Goal: Contribute content: Add original content to the website for others to see

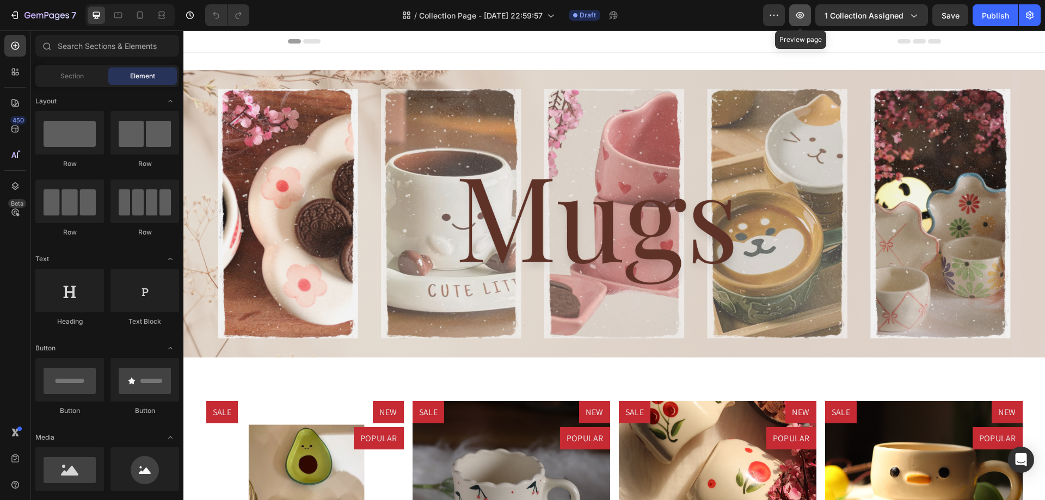
click at [796, 16] on icon "button" at bounding box center [799, 15] width 11 height 11
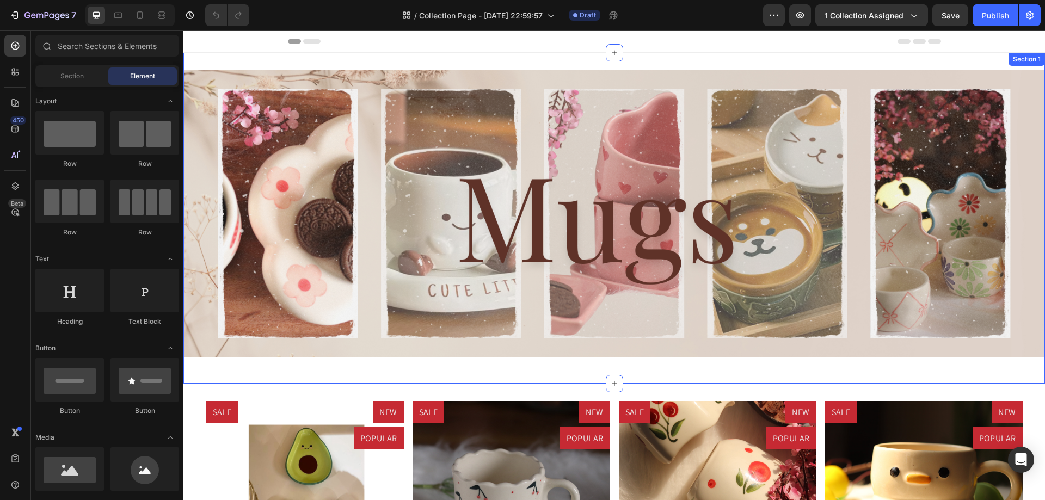
scroll to position [218, 0]
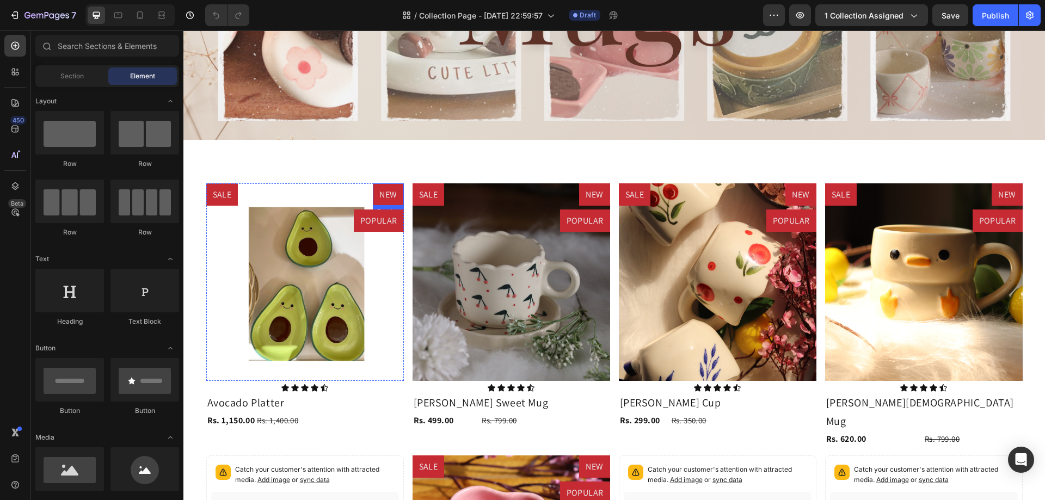
click at [373, 194] on pre "NEW" at bounding box center [388, 194] width 30 height 23
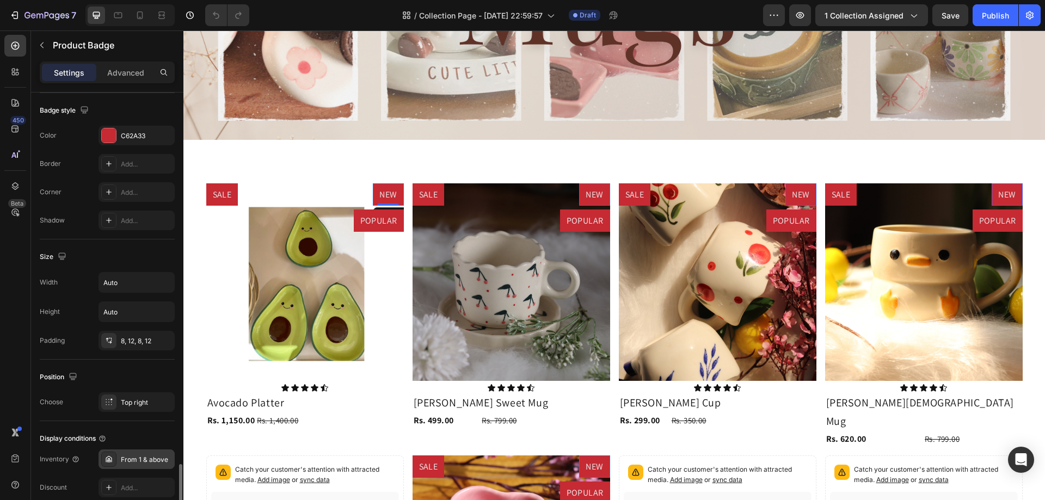
scroll to position [515, 0]
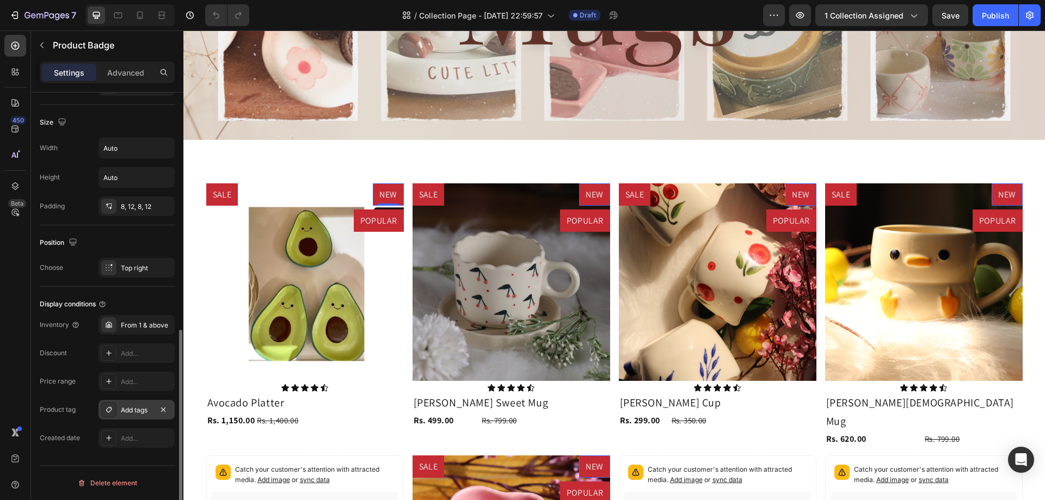
click at [128, 410] on div "Add tags" at bounding box center [137, 410] width 32 height 10
click at [802, 13] on icon "button" at bounding box center [800, 15] width 8 height 7
click at [568, 217] on pre "POPULAR" at bounding box center [585, 220] width 50 height 23
click at [132, 408] on div "Add..." at bounding box center [146, 410] width 51 height 10
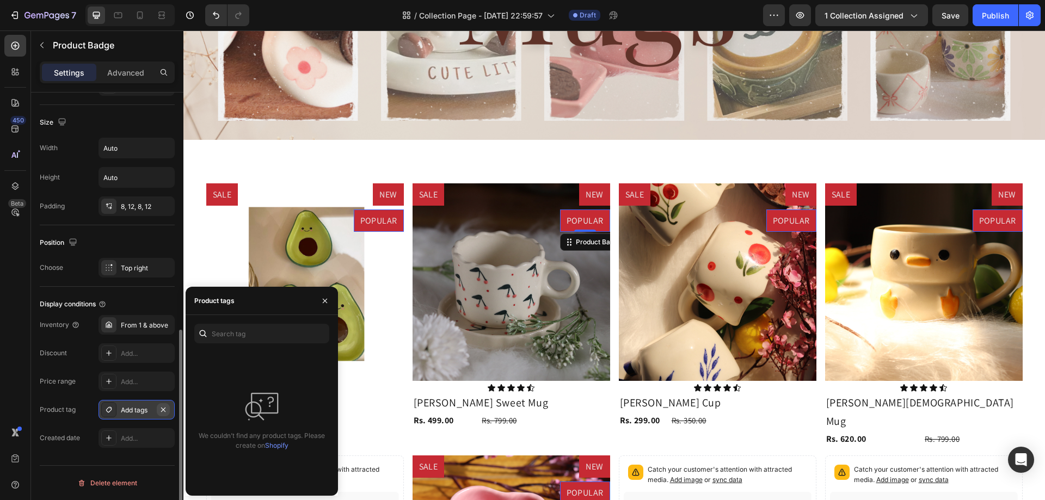
click at [159, 408] on icon "button" at bounding box center [163, 409] width 9 height 9
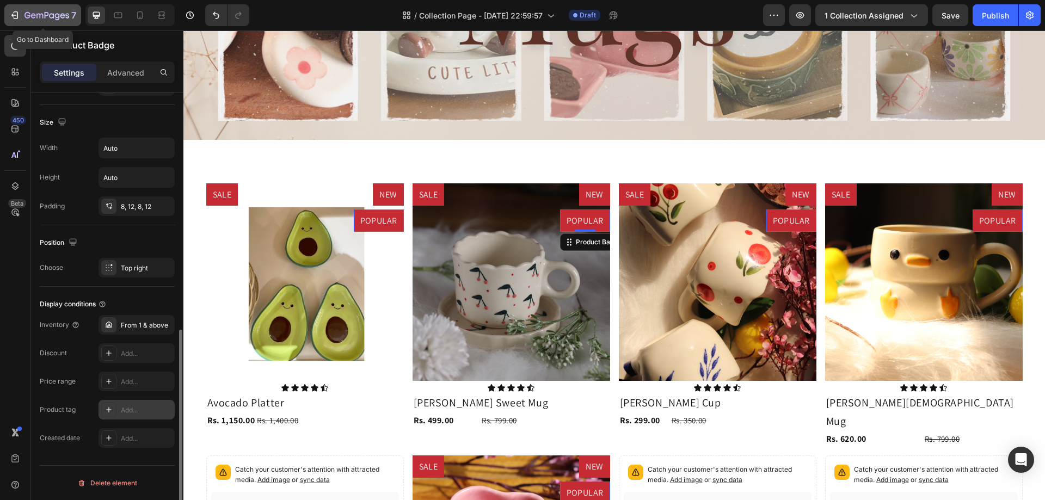
click at [43, 13] on icon "button" at bounding box center [46, 15] width 45 height 9
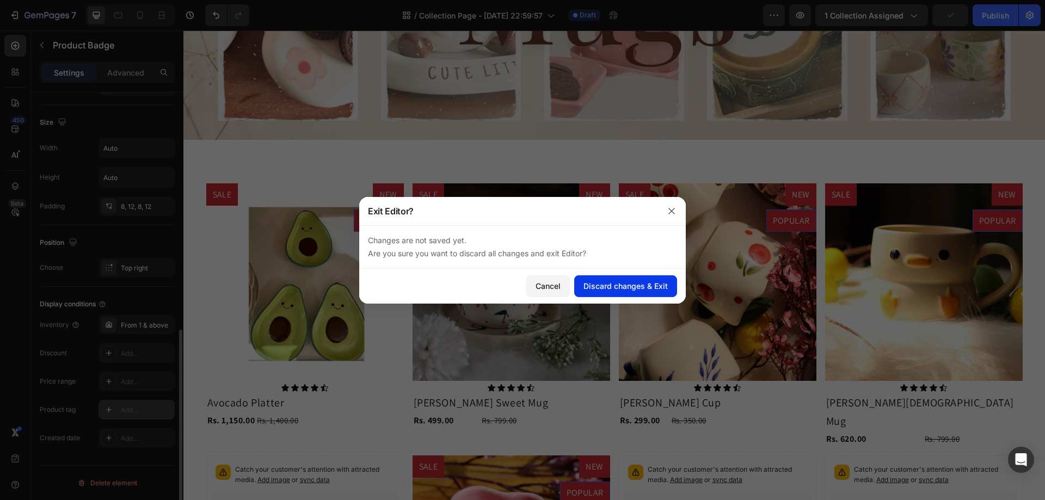
click at [594, 282] on div "Discard changes & Exit" at bounding box center [625, 285] width 84 height 11
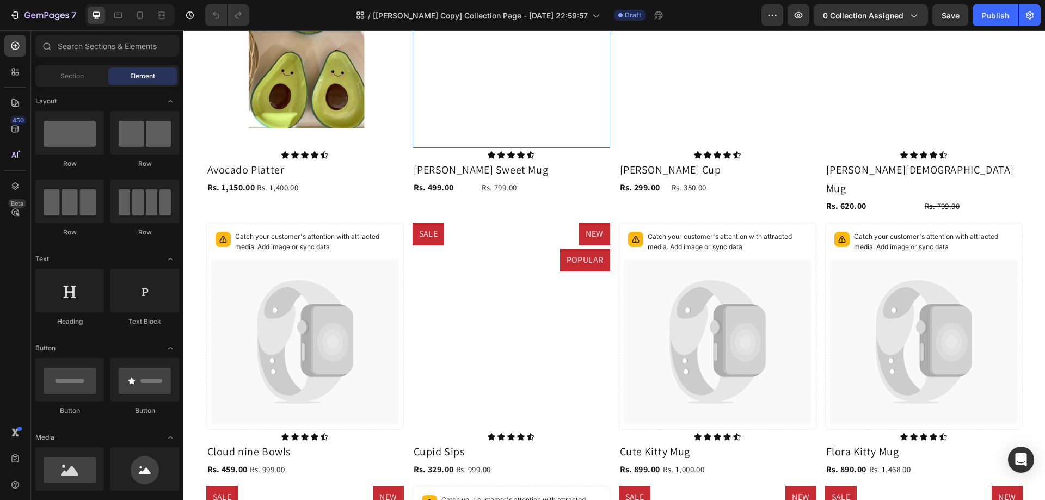
scroll to position [218, 0]
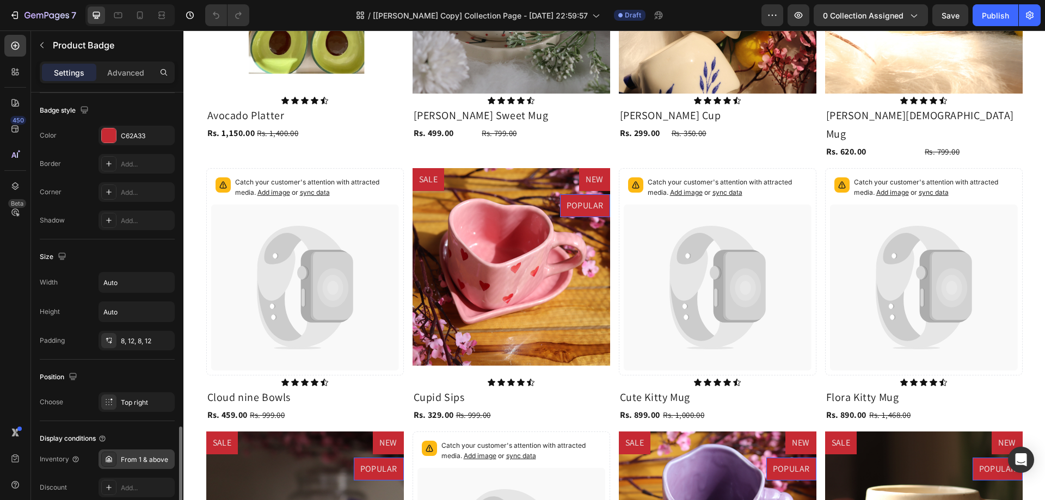
scroll to position [490, 0]
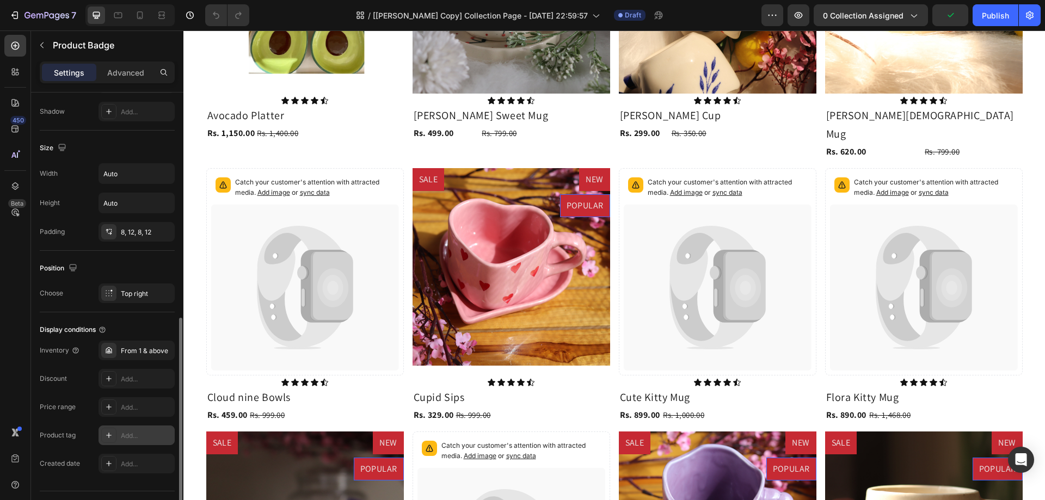
click at [121, 435] on div "Add..." at bounding box center [146, 436] width 51 height 10
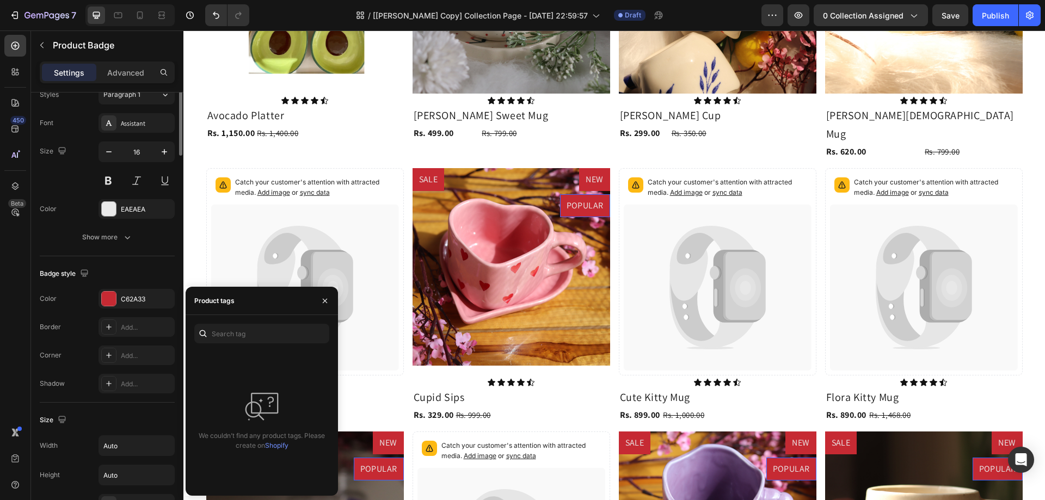
scroll to position [0, 0]
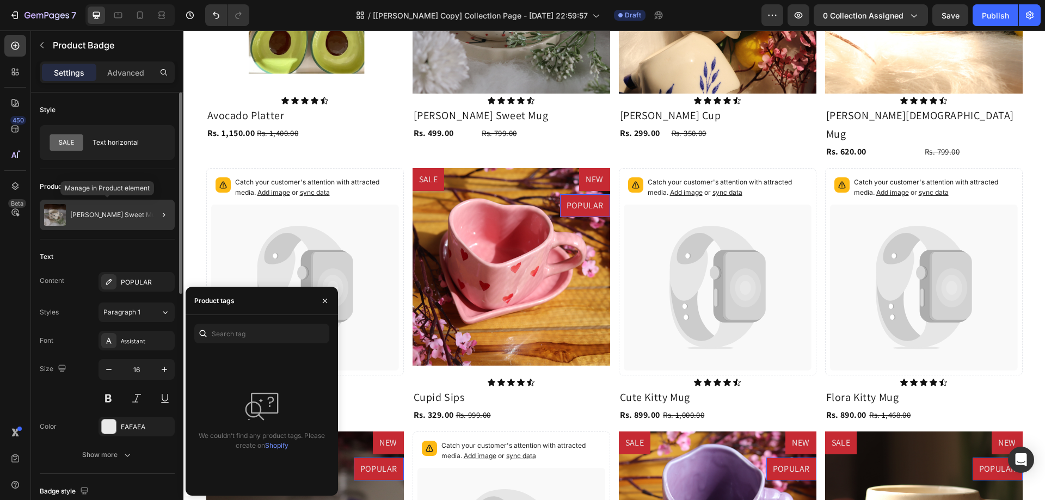
click at [125, 215] on div "Berry Sweet Mug" at bounding box center [107, 215] width 135 height 30
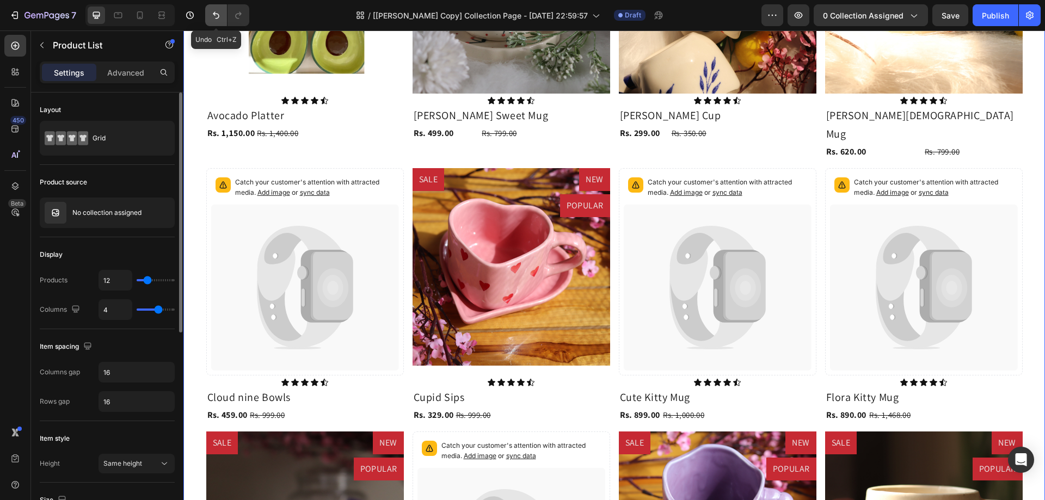
click at [218, 14] on icon "Undo/Redo" at bounding box center [216, 15] width 7 height 7
click at [161, 215] on icon "button" at bounding box center [163, 212] width 5 height 5
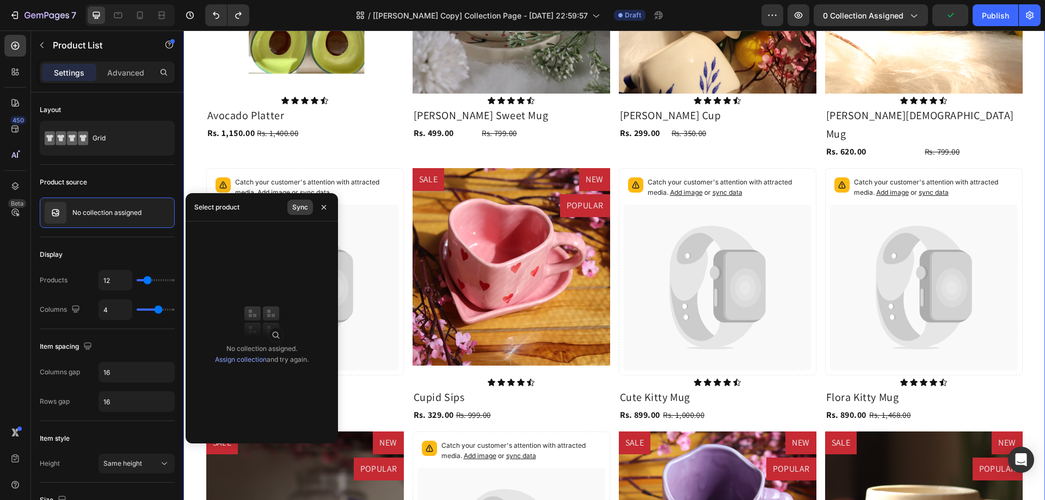
click at [298, 207] on div "Sync" at bounding box center [300, 207] width 16 height 10
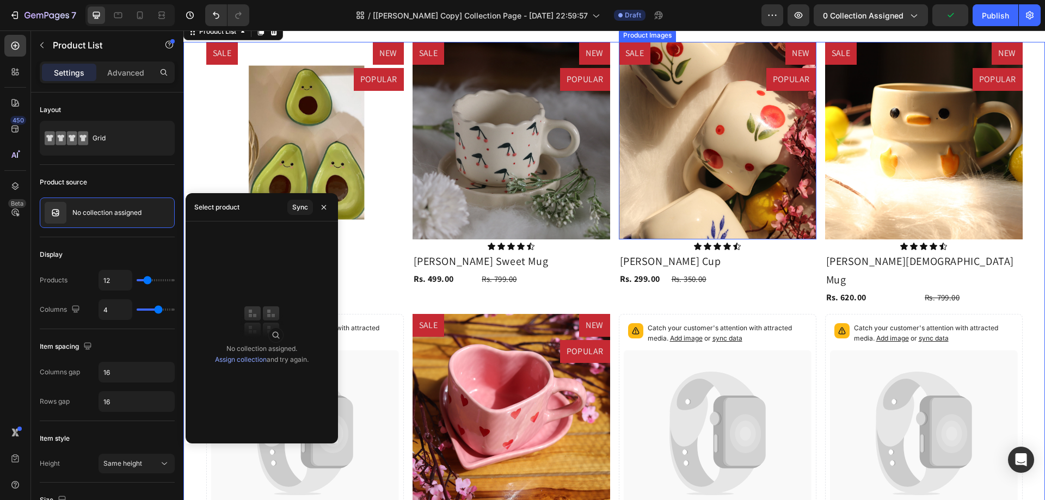
click at [621, 239] on img at bounding box center [718, 141] width 198 height 198
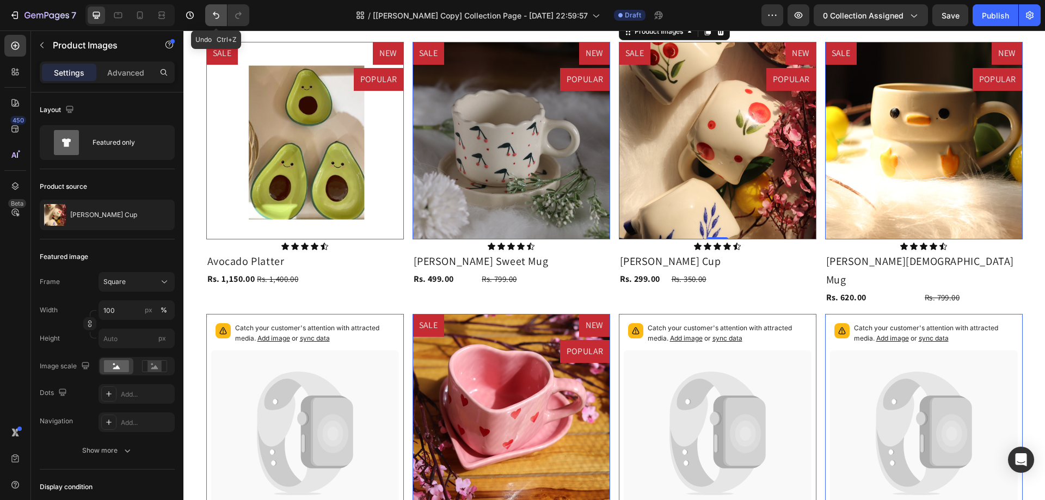
click at [216, 14] on icon "Undo/Redo" at bounding box center [216, 15] width 7 height 7
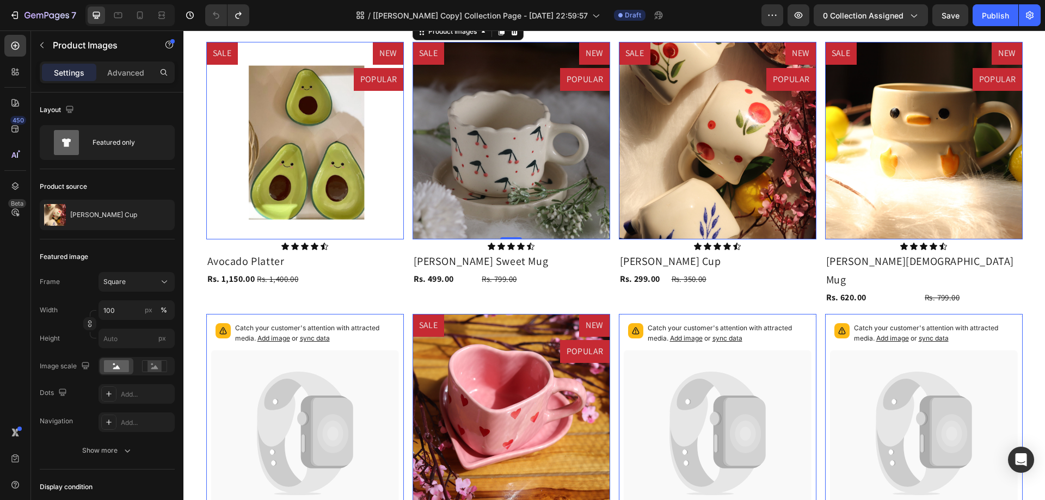
click at [486, 239] on img at bounding box center [511, 141] width 198 height 198
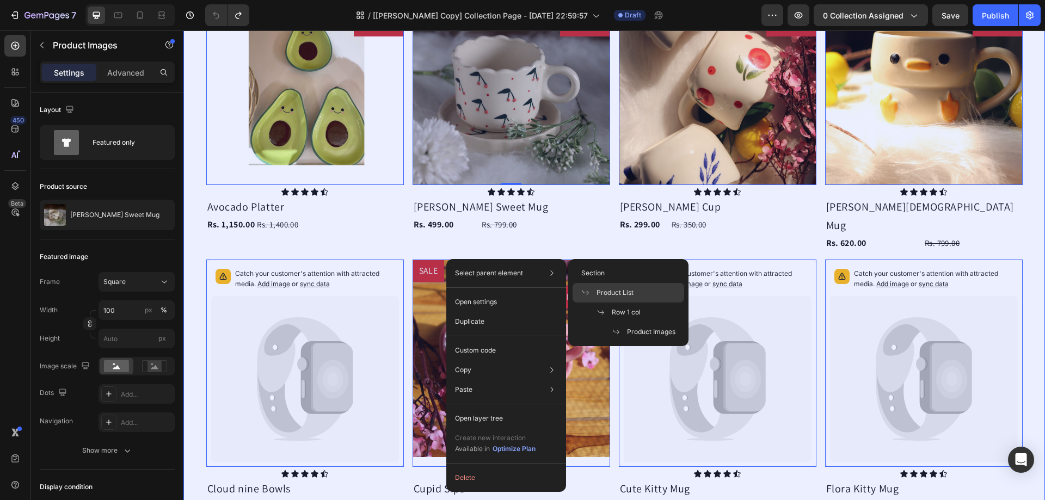
click at [625, 292] on span "Product List" at bounding box center [614, 293] width 37 height 10
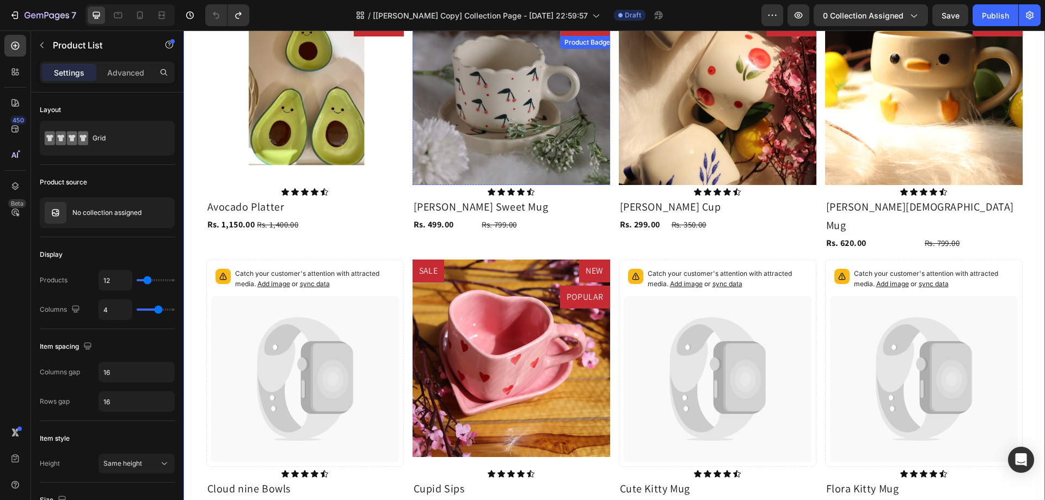
click at [570, 36] on pre "POPULAR" at bounding box center [585, 25] width 50 height 23
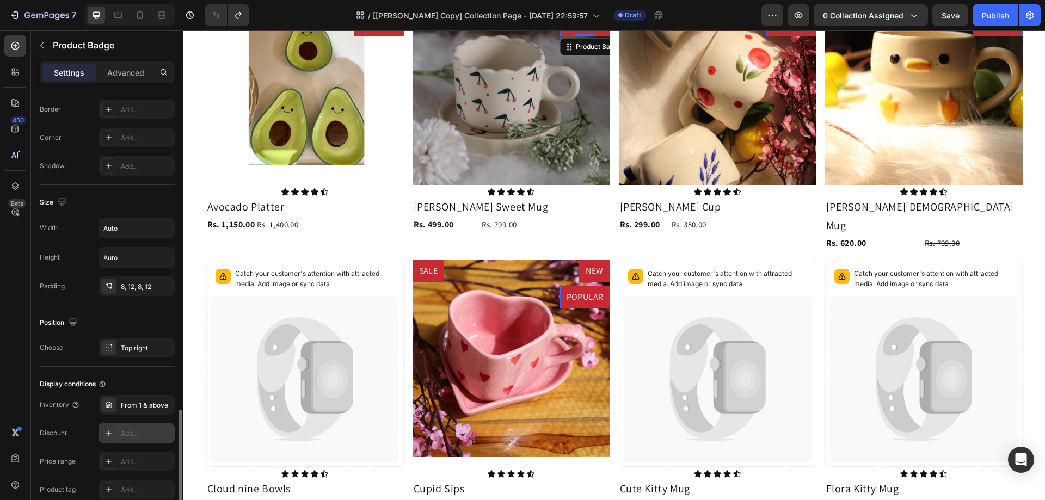
scroll to position [515, 0]
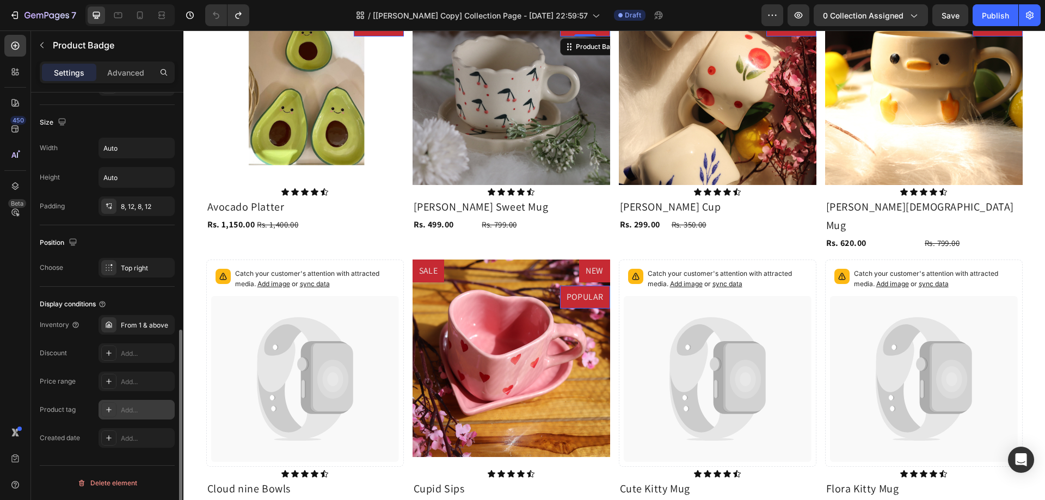
click at [131, 408] on div "Add..." at bounding box center [146, 410] width 51 height 10
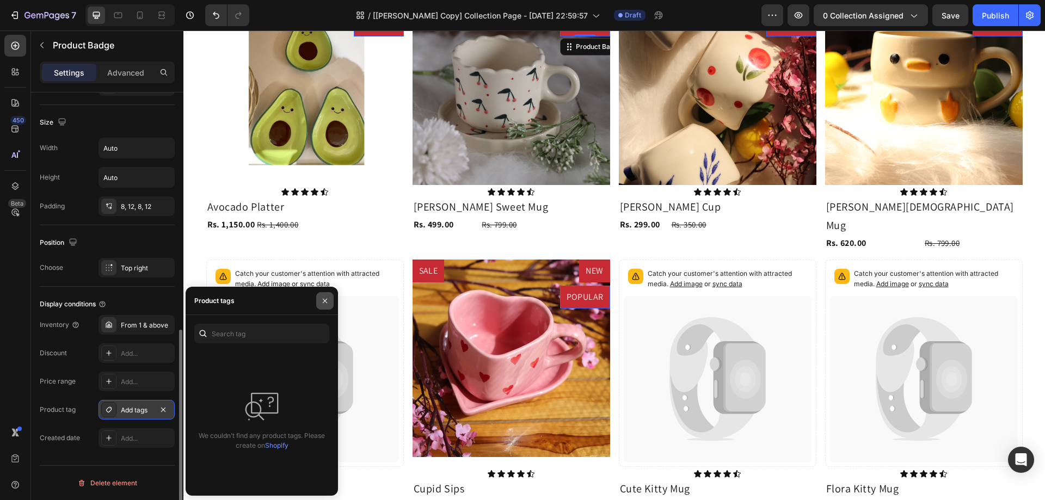
click at [325, 302] on icon "button" at bounding box center [325, 301] width 9 height 9
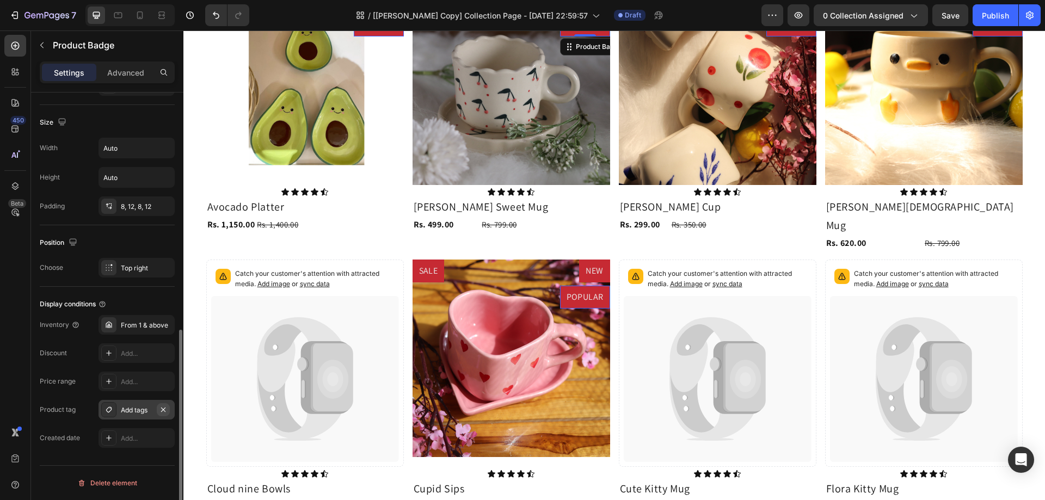
click at [169, 411] on button "button" at bounding box center [163, 409] width 13 height 13
click at [140, 409] on div "Add tags" at bounding box center [137, 410] width 32 height 10
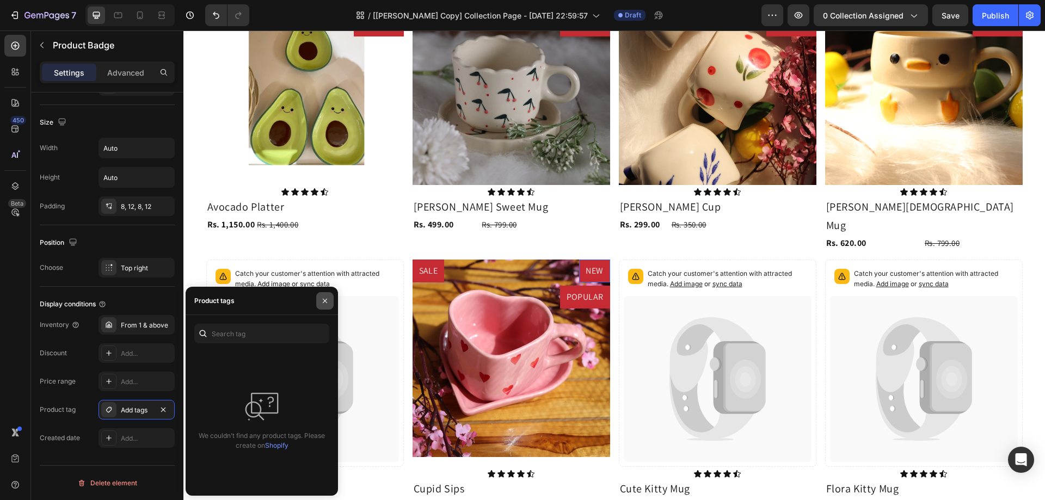
click at [326, 303] on icon "button" at bounding box center [325, 301] width 9 height 9
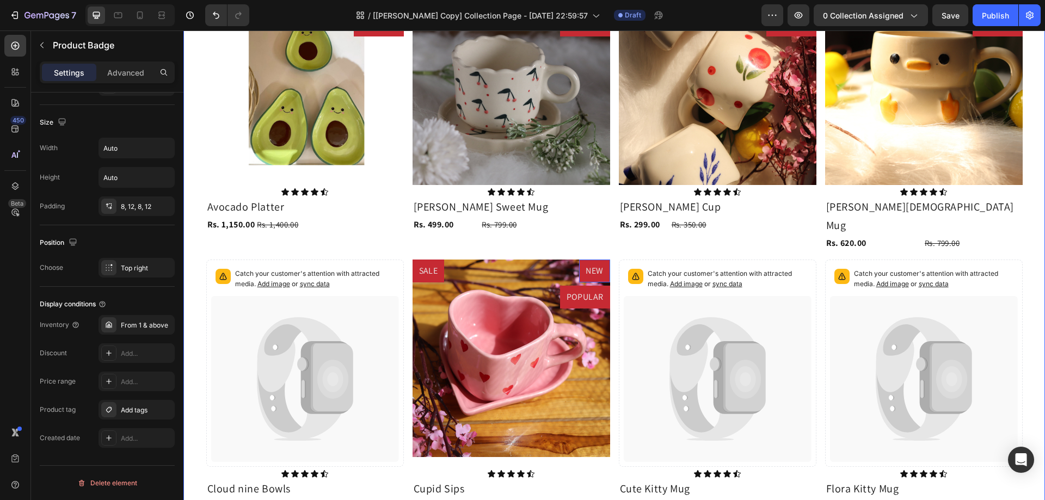
click at [402, 351] on div "NEW Product Badge 0 POPULAR Product Badge SALE Product Badge Product Images Ico…" at bounding box center [614, 382] width 816 height 791
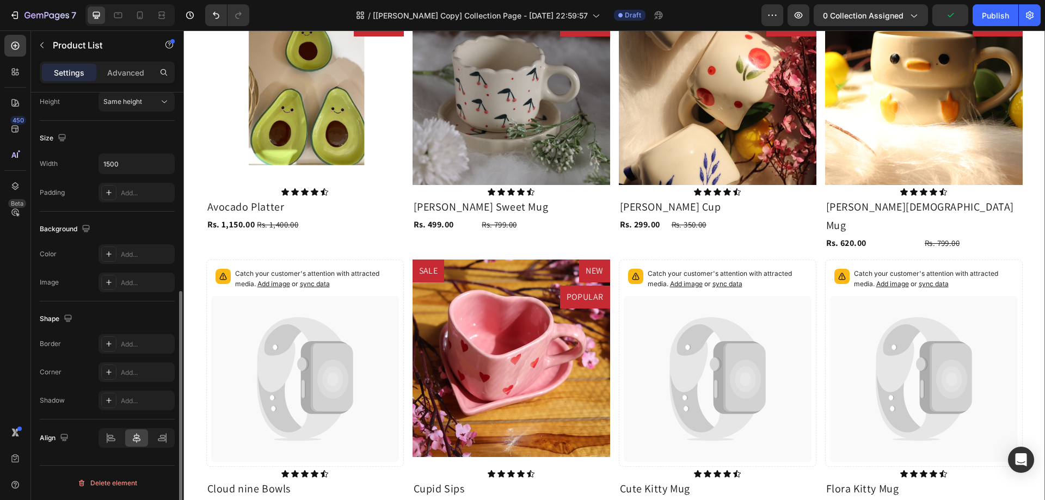
scroll to position [0, 0]
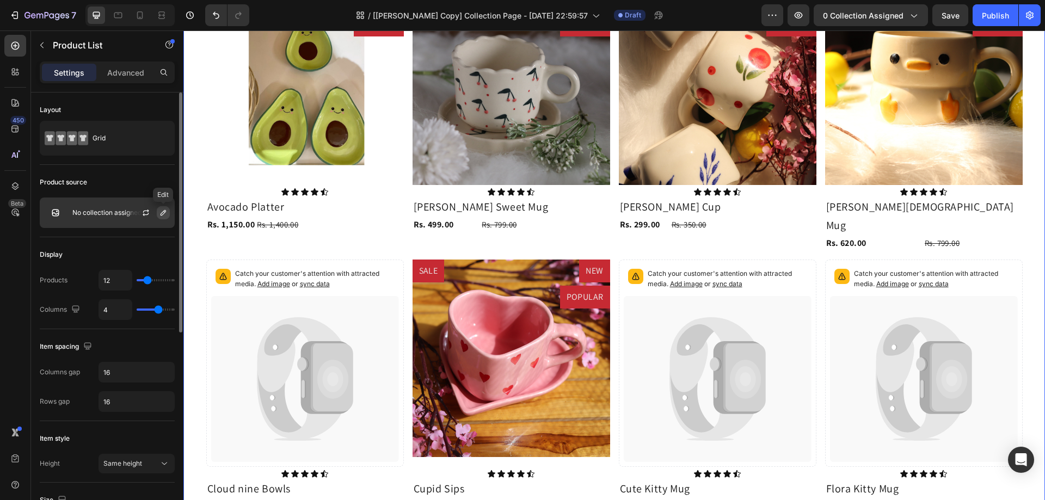
click at [166, 214] on icon "button" at bounding box center [163, 212] width 9 height 9
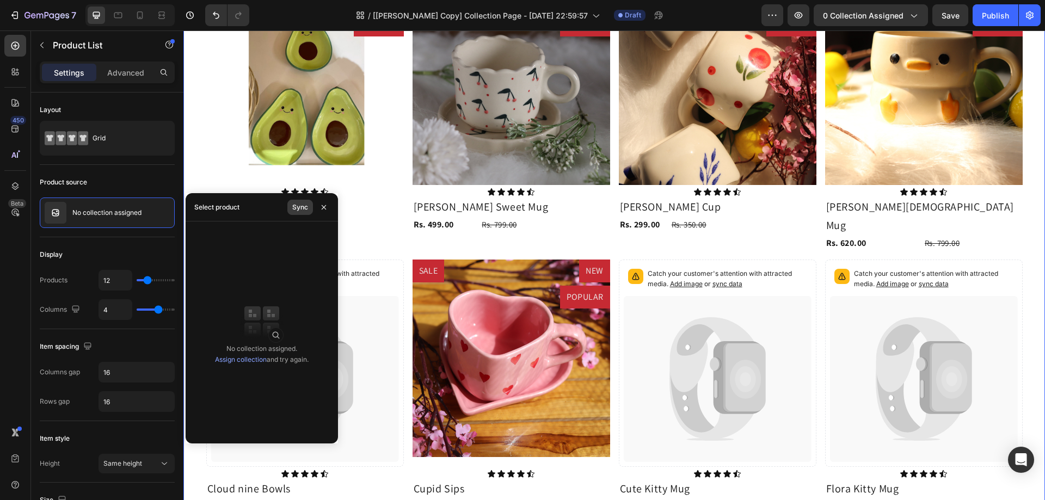
click at [297, 209] on div "Sync" at bounding box center [300, 207] width 16 height 10
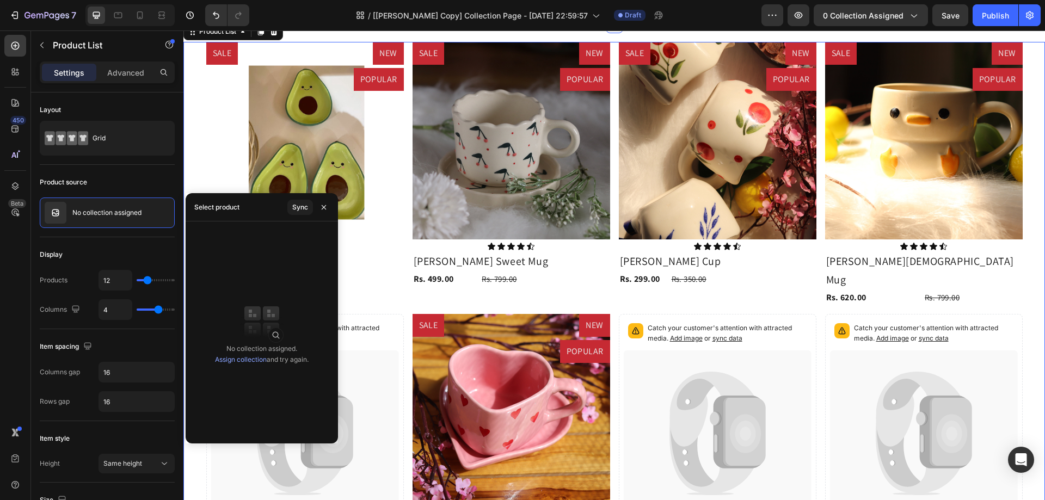
scroll to position [181, 0]
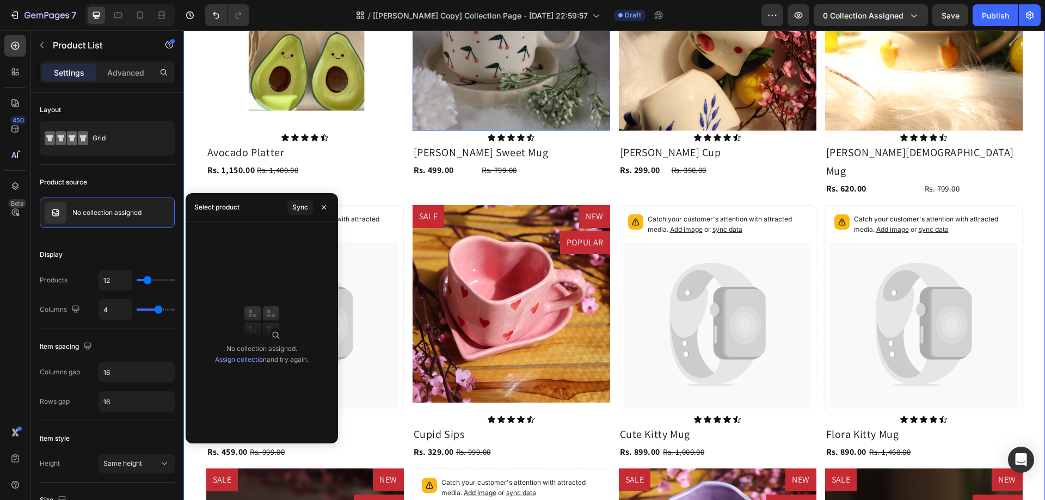
click at [583, 131] on img at bounding box center [511, 32] width 198 height 198
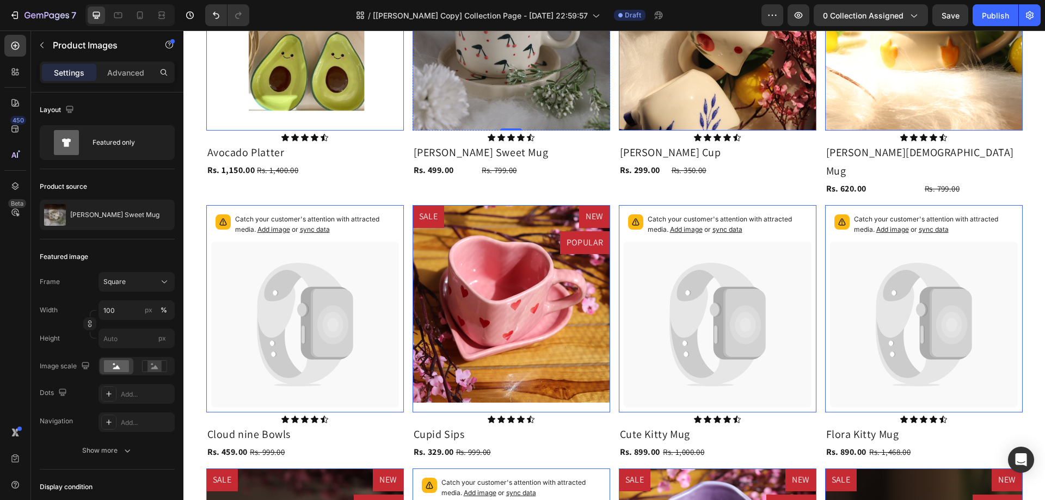
drag, startPoint x: 577, startPoint y: 237, endPoint x: 404, endPoint y: 272, distance: 176.1
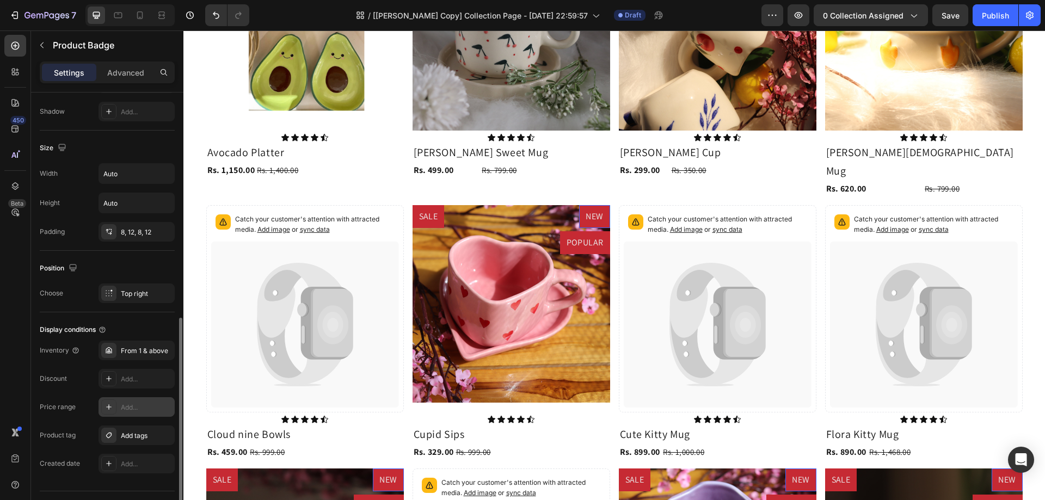
scroll to position [515, 0]
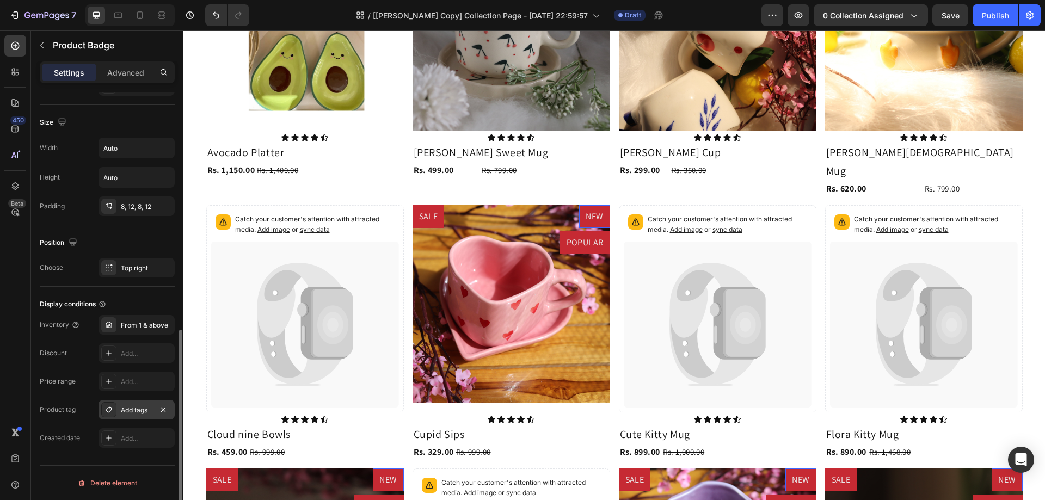
click at [131, 407] on div "Add tags" at bounding box center [137, 410] width 32 height 10
click at [12, 281] on div "450 Beta" at bounding box center [15, 228] width 22 height 387
click at [0, 315] on div "450 Beta" at bounding box center [15, 265] width 31 height 470
click at [403, 326] on div "NEW Product Badge 0 POPULAR Product Badge SALE Product Badge Product Images Ico…" at bounding box center [614, 328] width 816 height 791
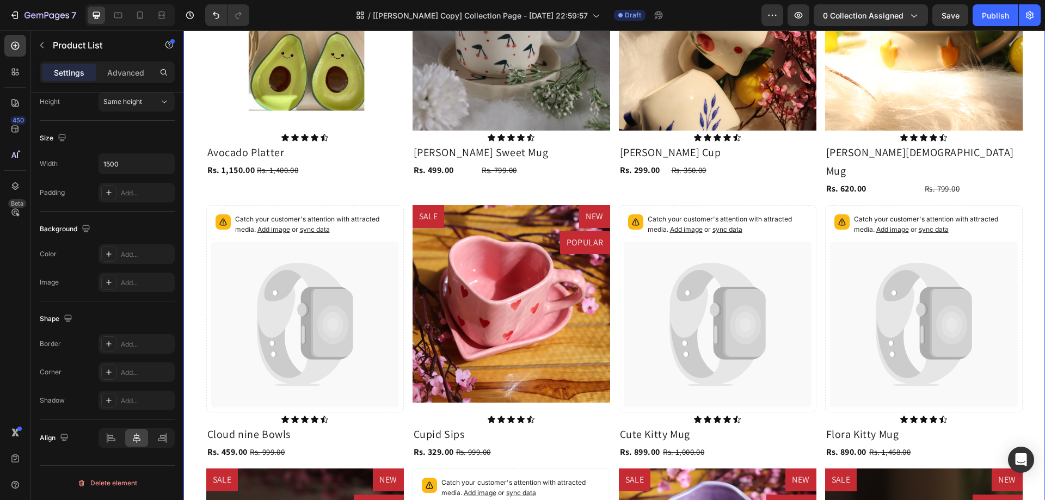
scroll to position [0, 0]
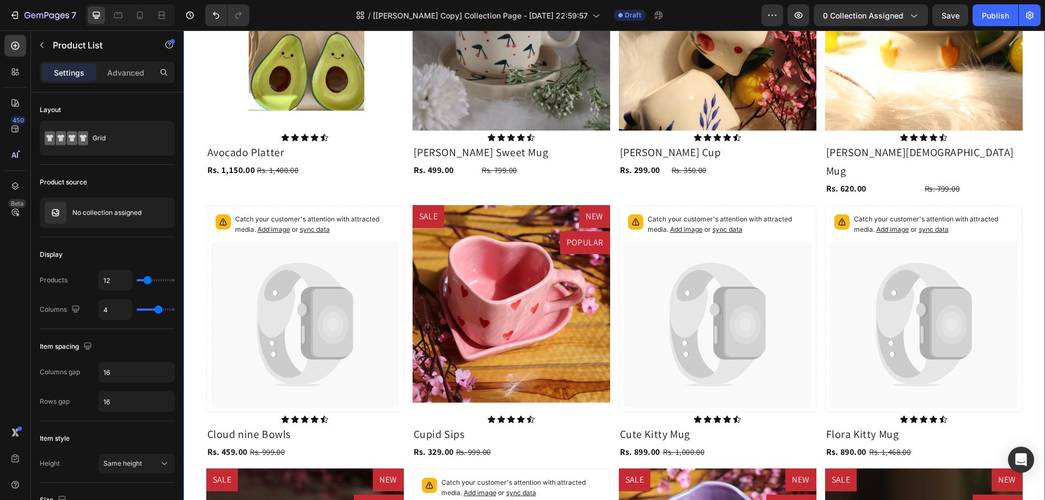
click at [403, 276] on div "NEW Product Badge POPULAR Product Badge SALE Product Badge Product Images Icon …" at bounding box center [614, 328] width 816 height 791
click at [144, 212] on icon "button" at bounding box center [145, 212] width 9 height 9
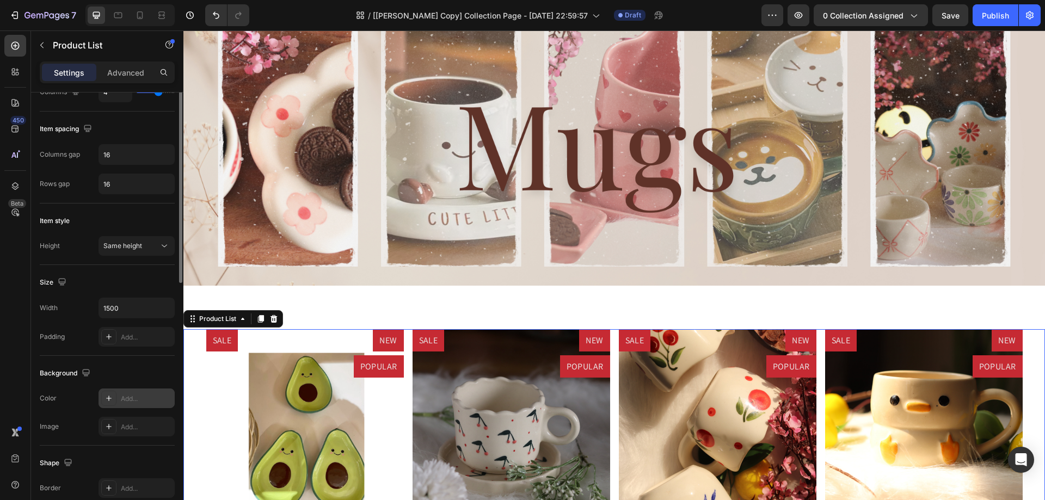
scroll to position [272, 0]
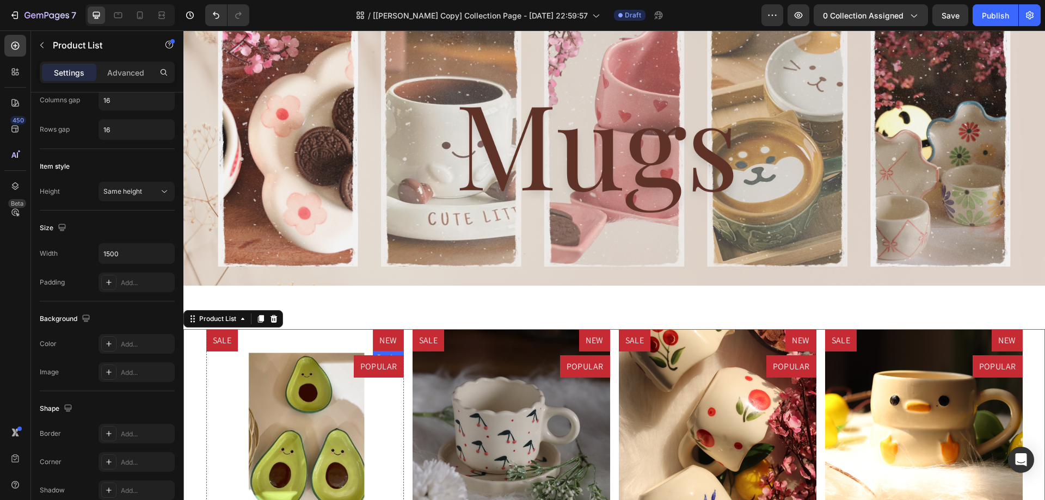
click at [384, 346] on pre "NEW" at bounding box center [388, 340] width 30 height 23
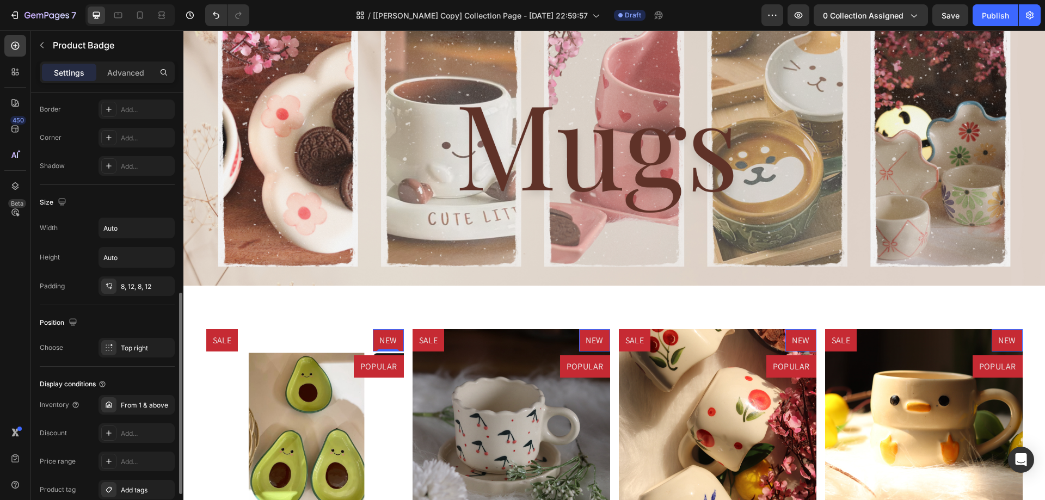
scroll to position [515, 0]
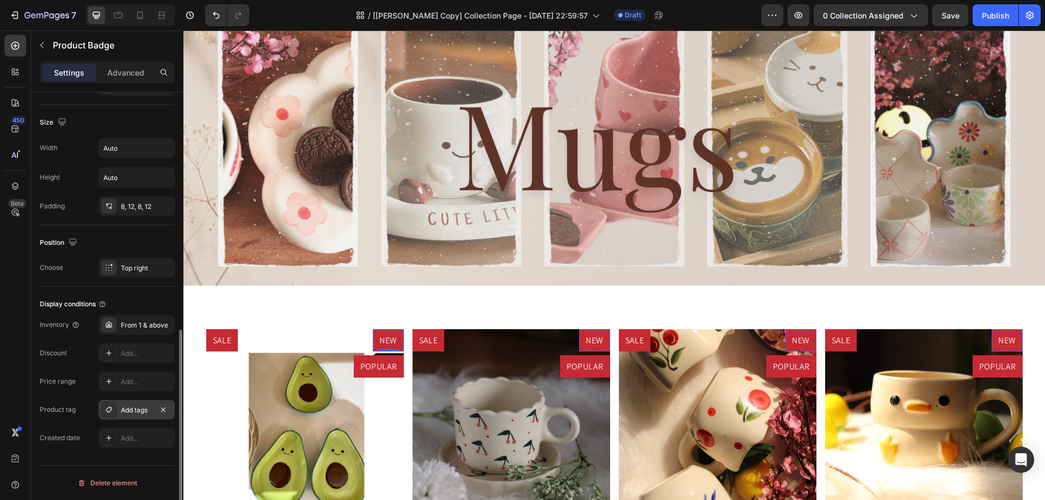
click at [133, 414] on div "Add tags" at bounding box center [137, 410] width 32 height 10
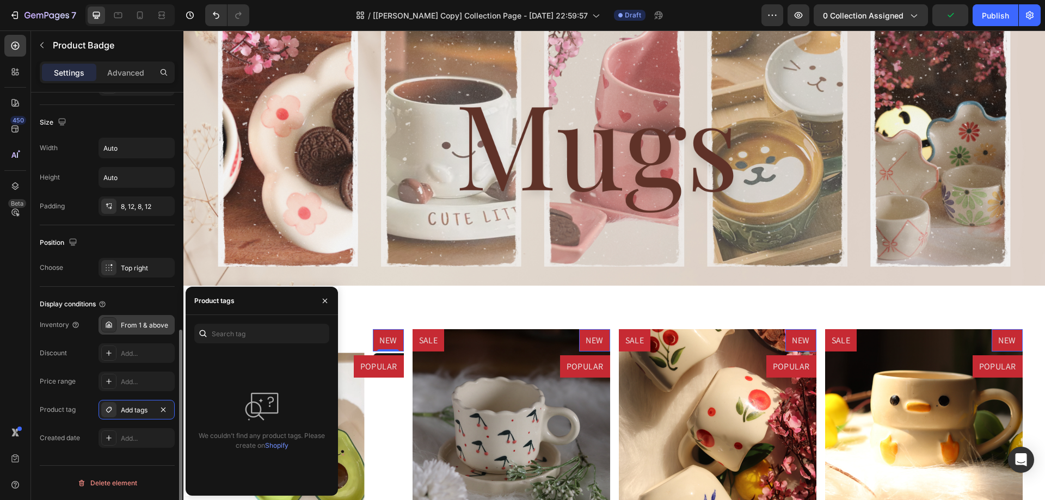
click at [151, 323] on div "From 1 & above" at bounding box center [146, 326] width 51 height 10
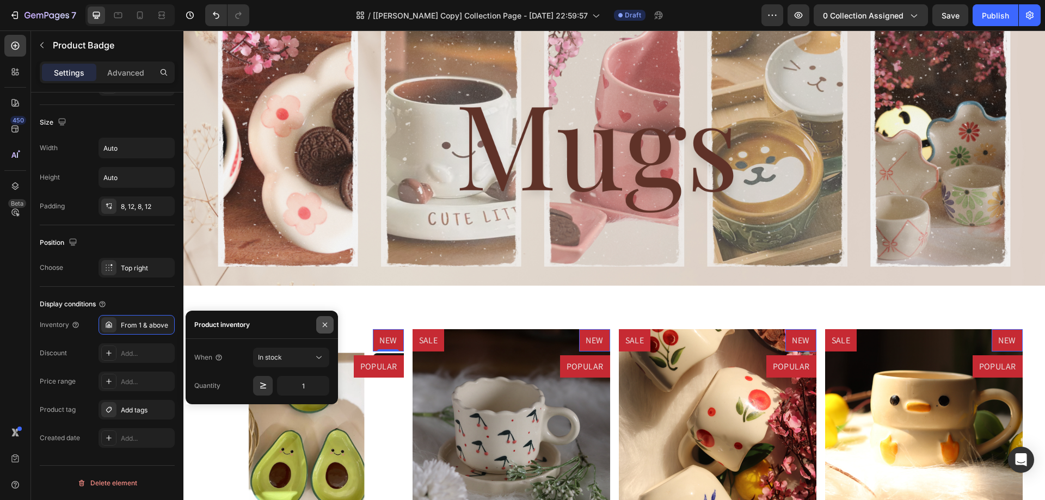
drag, startPoint x: 320, startPoint y: 330, endPoint x: 59, endPoint y: 293, distance: 263.8
click at [320, 330] on button "button" at bounding box center [324, 324] width 17 height 17
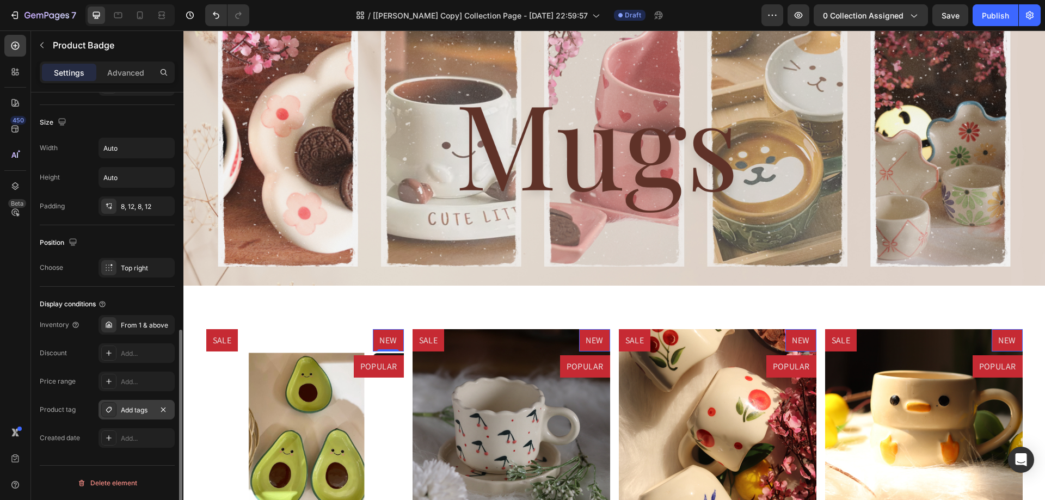
click at [140, 414] on div "Add tags" at bounding box center [137, 410] width 32 height 10
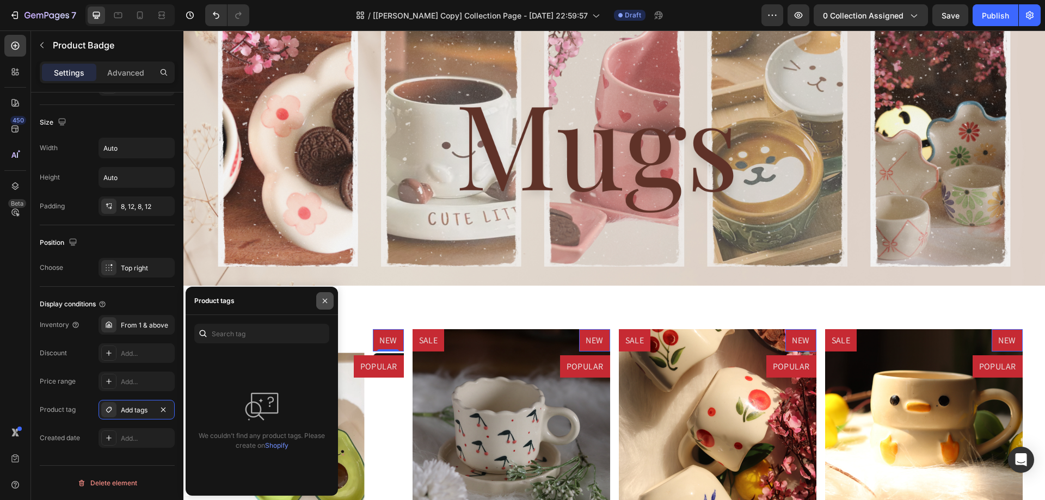
click at [327, 304] on icon "button" at bounding box center [325, 301] width 9 height 9
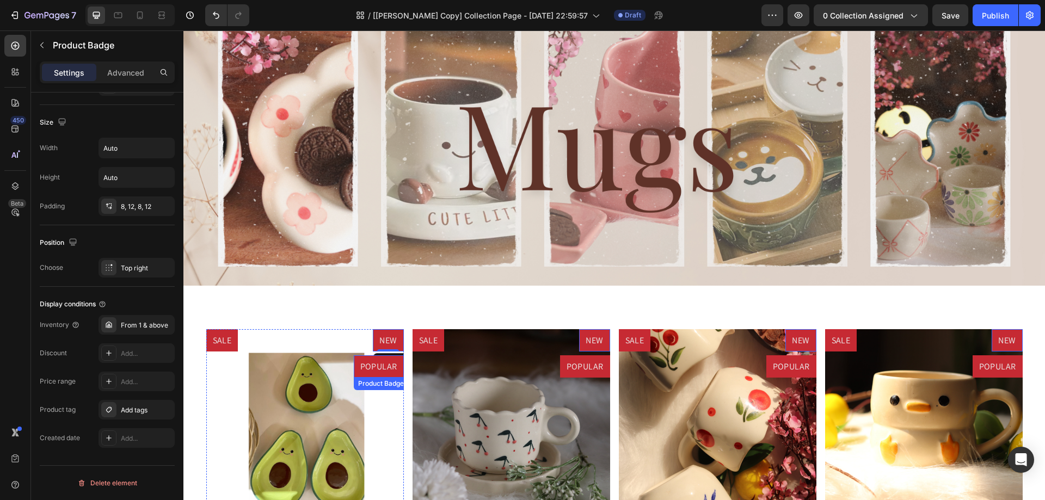
click at [371, 359] on pre "POPULAR" at bounding box center [379, 366] width 50 height 23
click at [227, 330] on pre "SALE" at bounding box center [222, 340] width 32 height 23
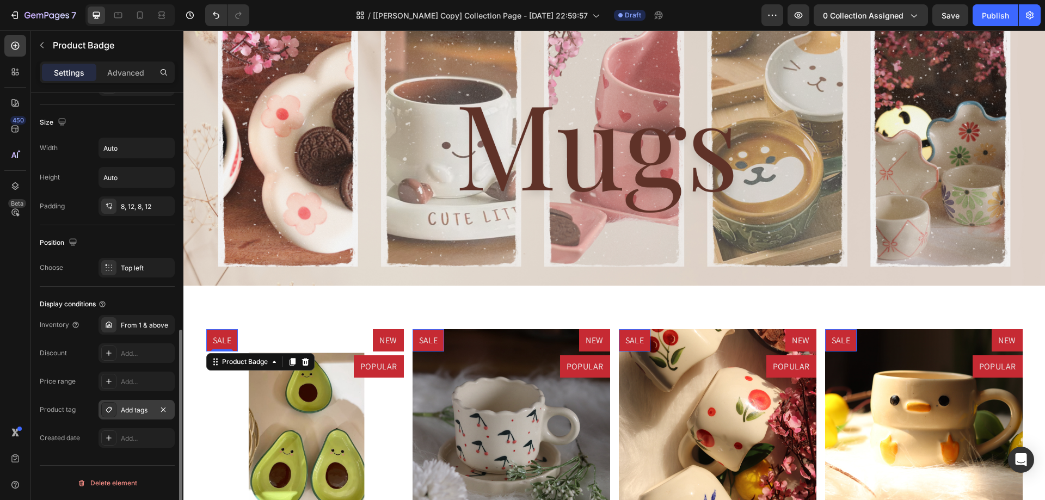
click at [130, 412] on div "Add tags" at bounding box center [137, 410] width 32 height 10
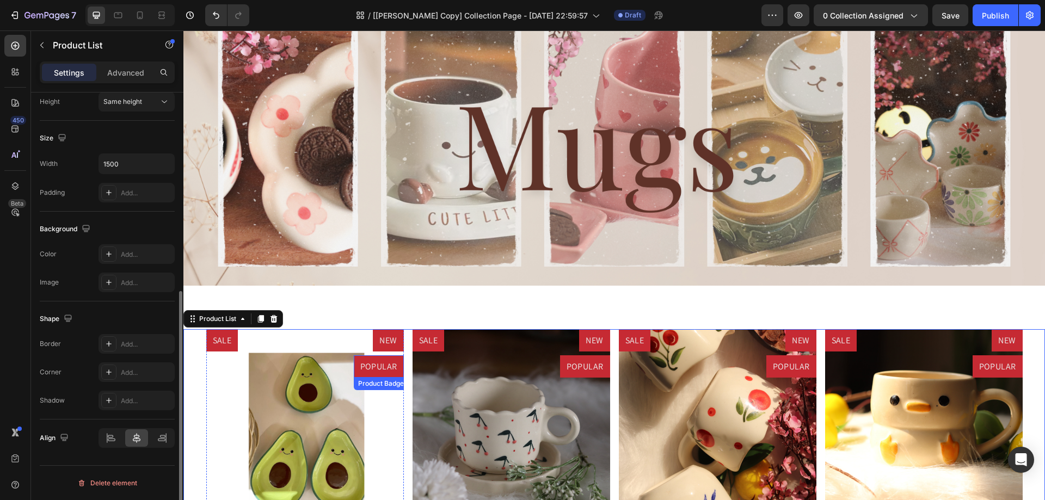
scroll to position [0, 0]
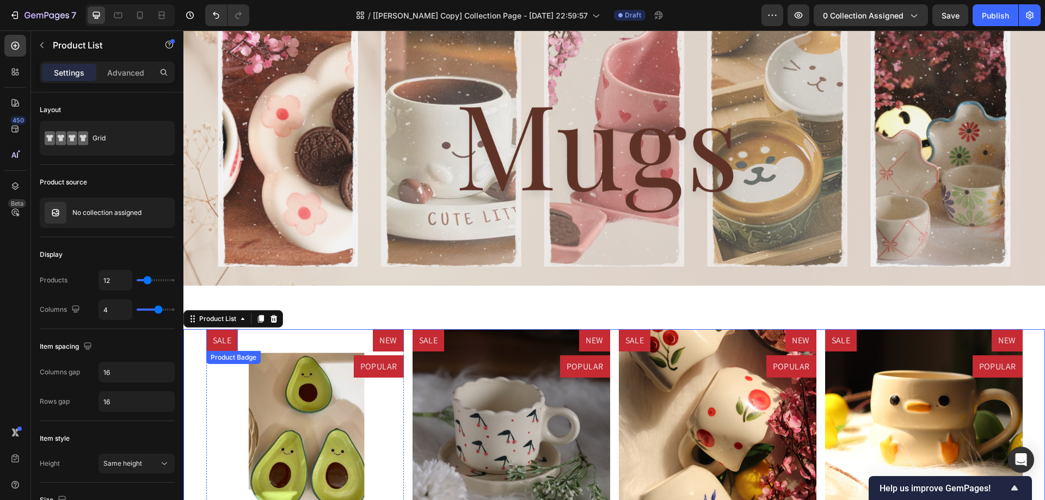
click at [231, 340] on pre "SALE" at bounding box center [222, 340] width 32 height 23
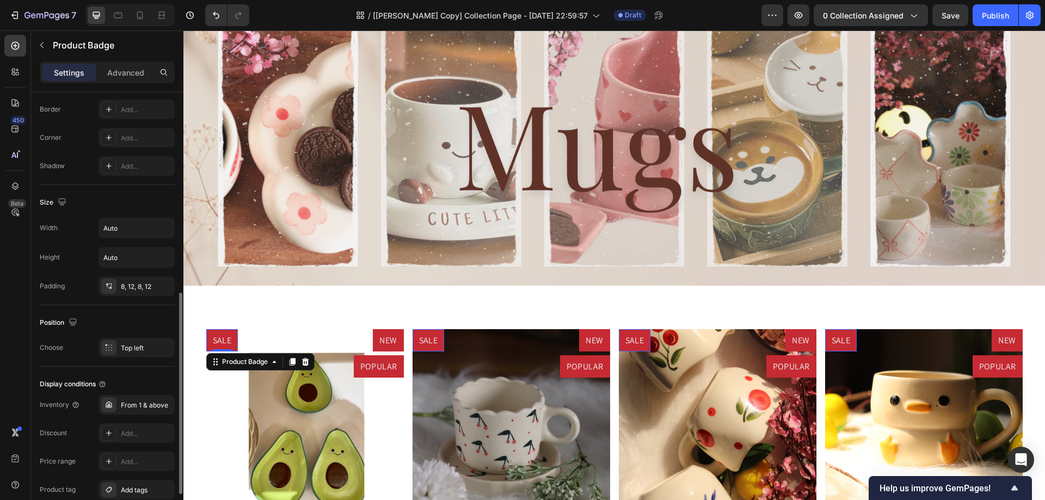
scroll to position [515, 0]
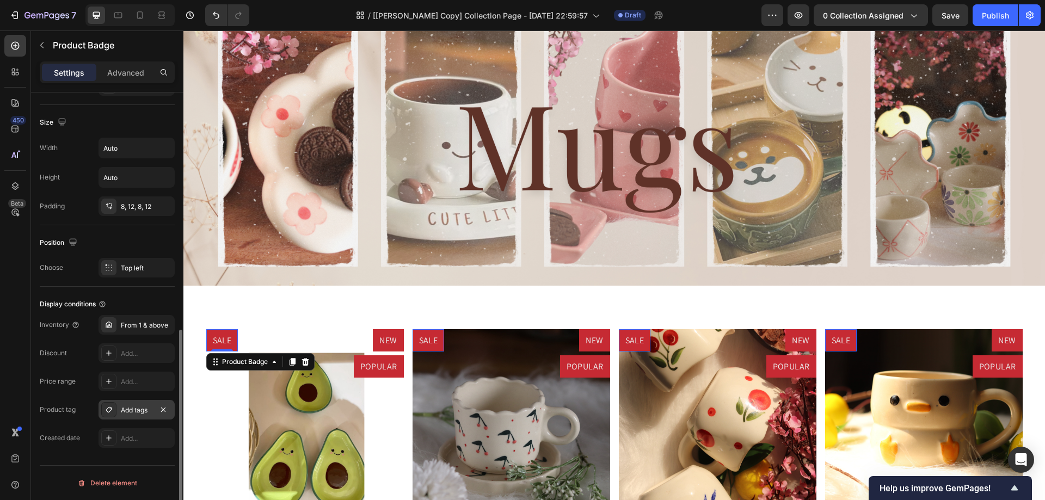
click at [134, 408] on div "Add tags" at bounding box center [137, 410] width 32 height 10
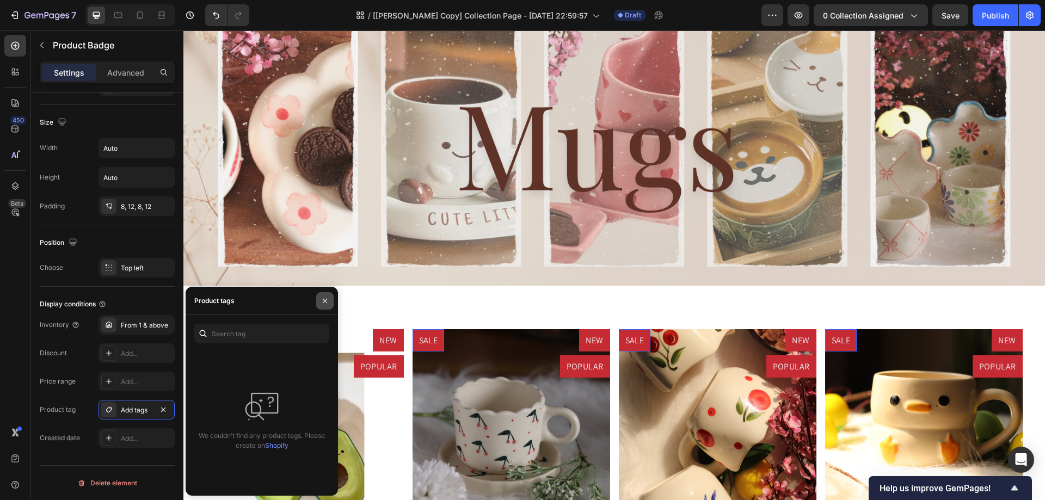
click at [332, 305] on button "button" at bounding box center [324, 300] width 17 height 17
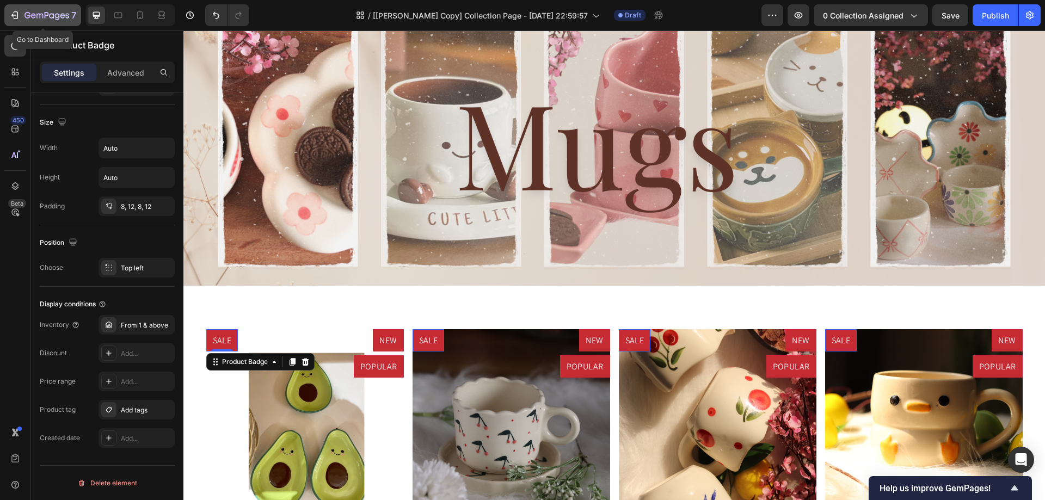
click at [59, 17] on icon "button" at bounding box center [57, 16] width 5 height 7
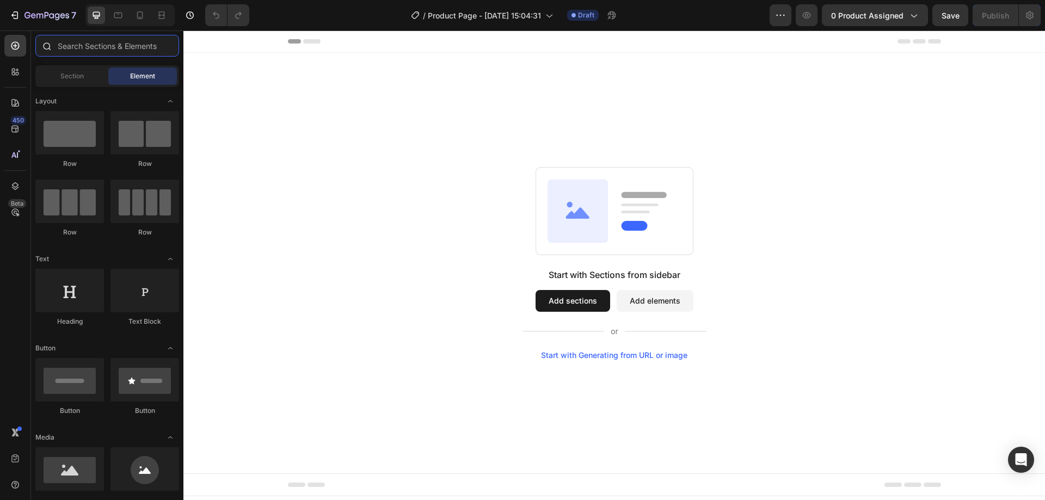
click at [94, 42] on input "text" at bounding box center [107, 46] width 144 height 22
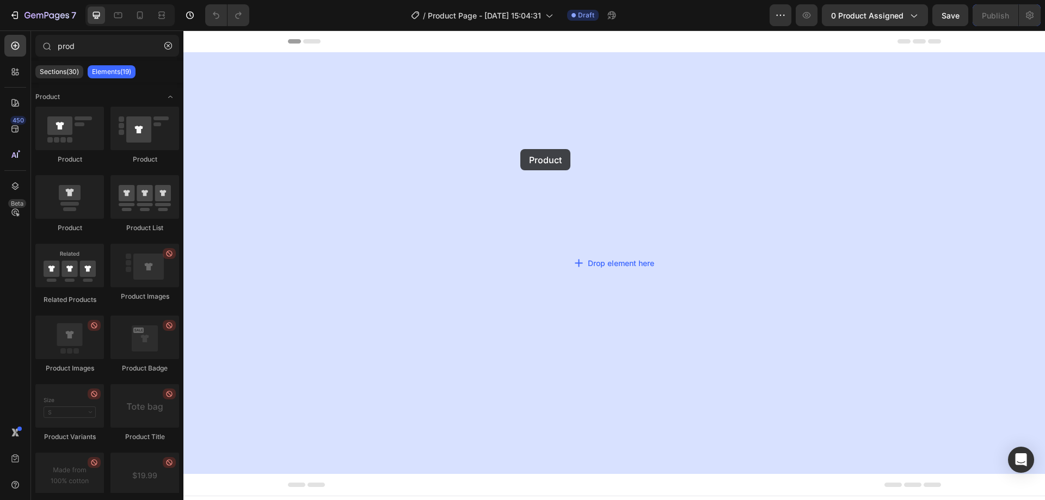
drag, startPoint x: 249, startPoint y: 168, endPoint x: 520, endPoint y: 149, distance: 271.6
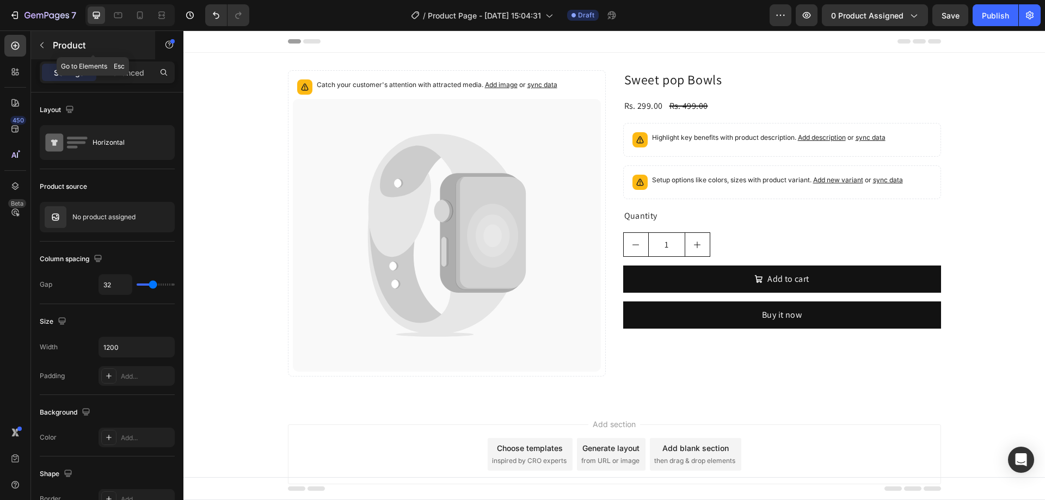
click at [44, 44] on icon "button" at bounding box center [42, 45] width 9 height 9
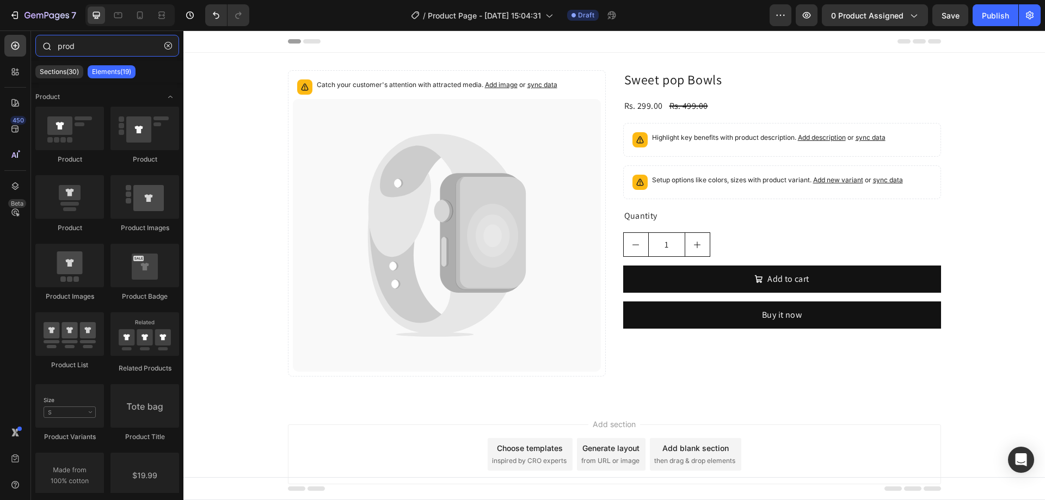
click at [73, 42] on input "prod" at bounding box center [107, 46] width 144 height 22
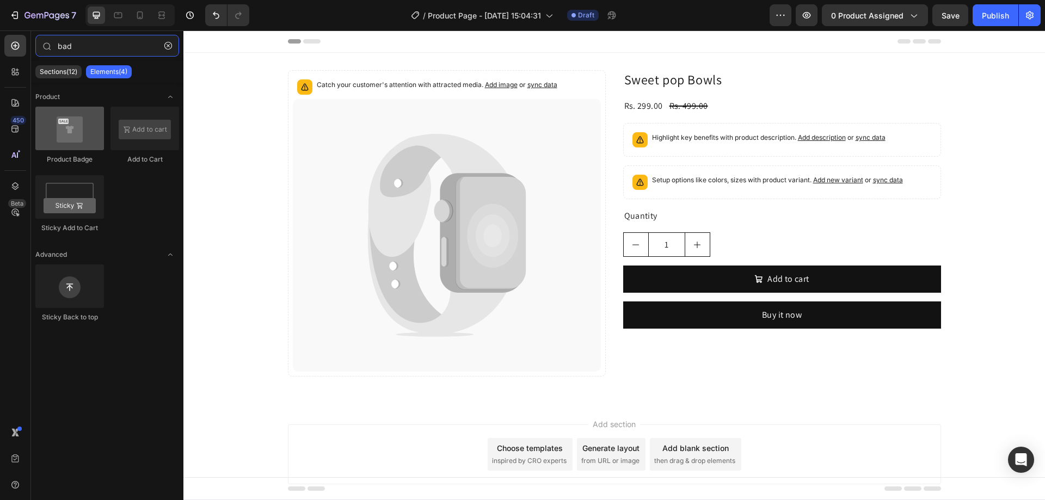
type input "bad"
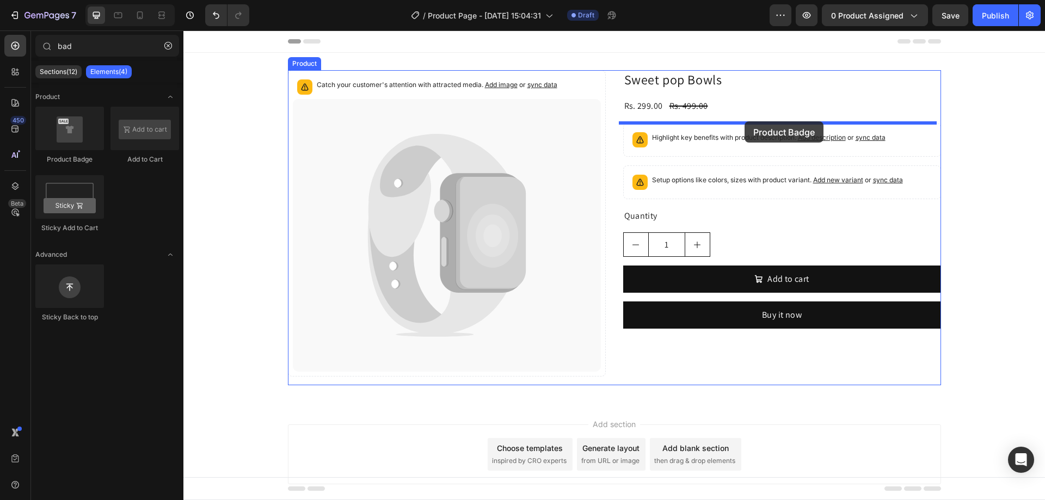
drag, startPoint x: 252, startPoint y: 168, endPoint x: 744, endPoint y: 121, distance: 494.7
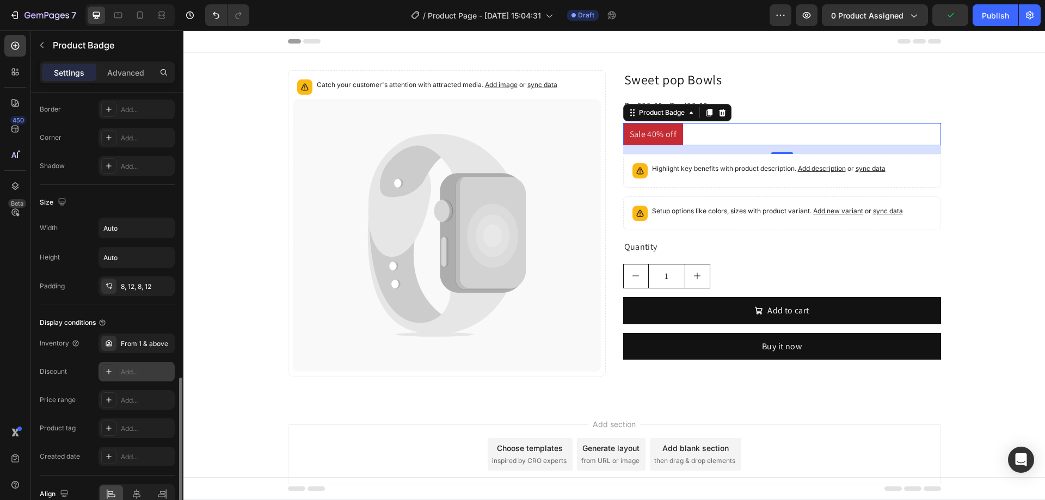
scroll to position [491, 0]
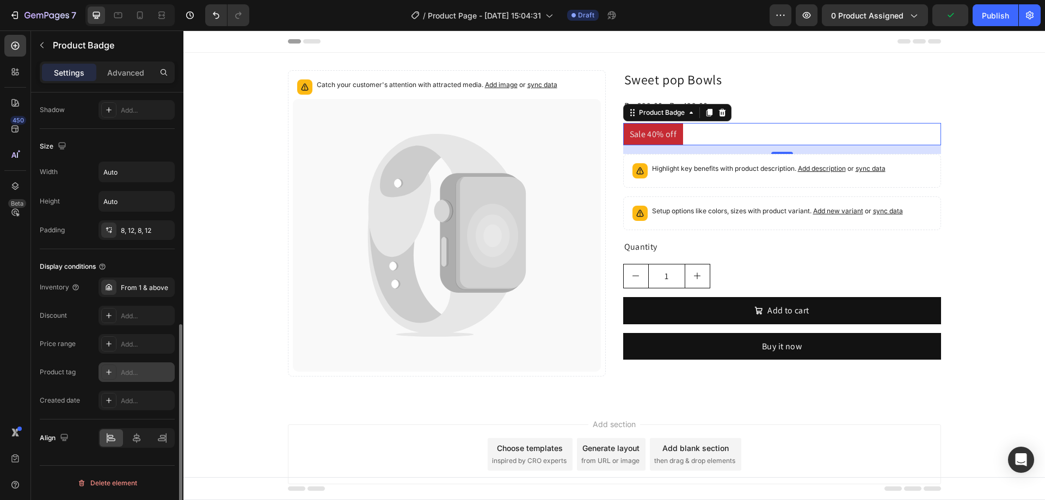
click at [131, 377] on div "Add..." at bounding box center [146, 373] width 51 height 10
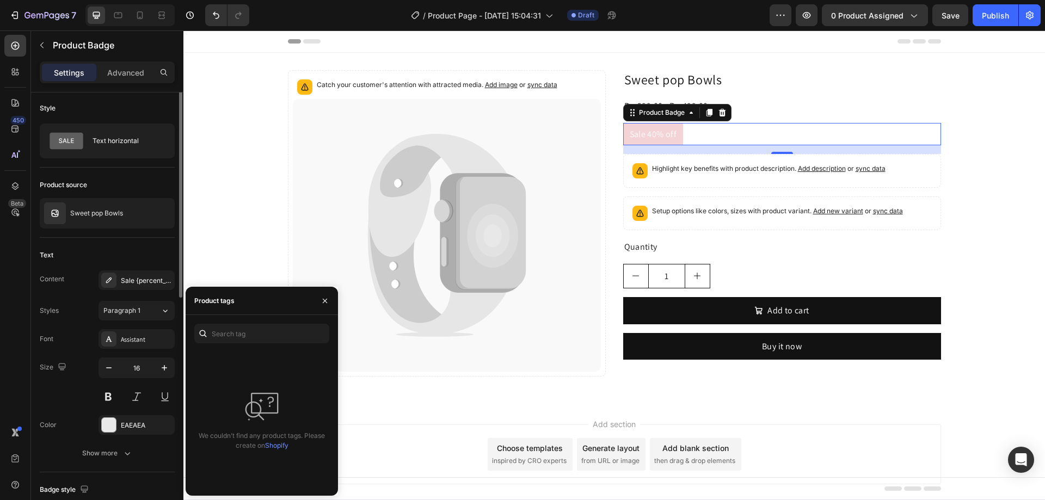
scroll to position [0, 0]
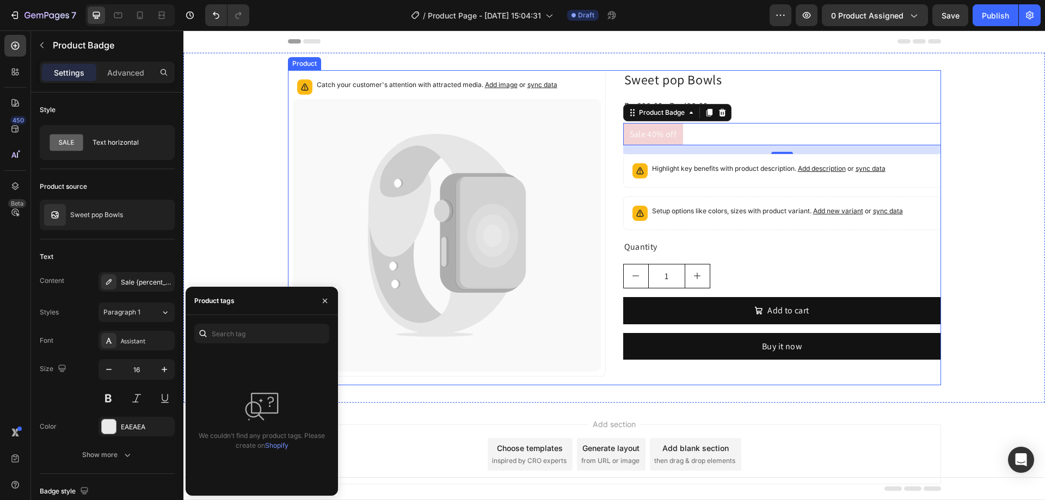
click at [610, 185] on div "Catch your customer's attention with attracted media. Add image or sync data Pr…" at bounding box center [614, 227] width 653 height 315
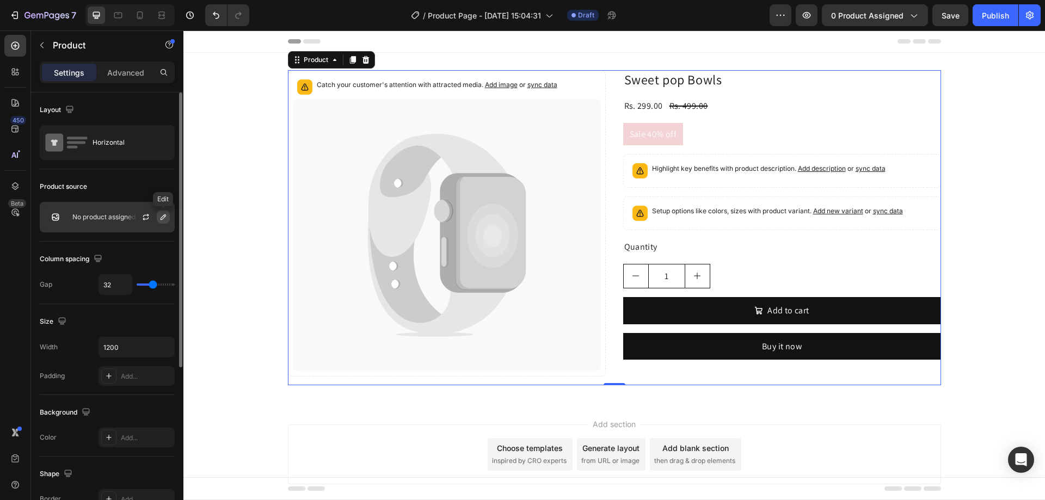
click at [160, 220] on icon "button" at bounding box center [163, 217] width 9 height 9
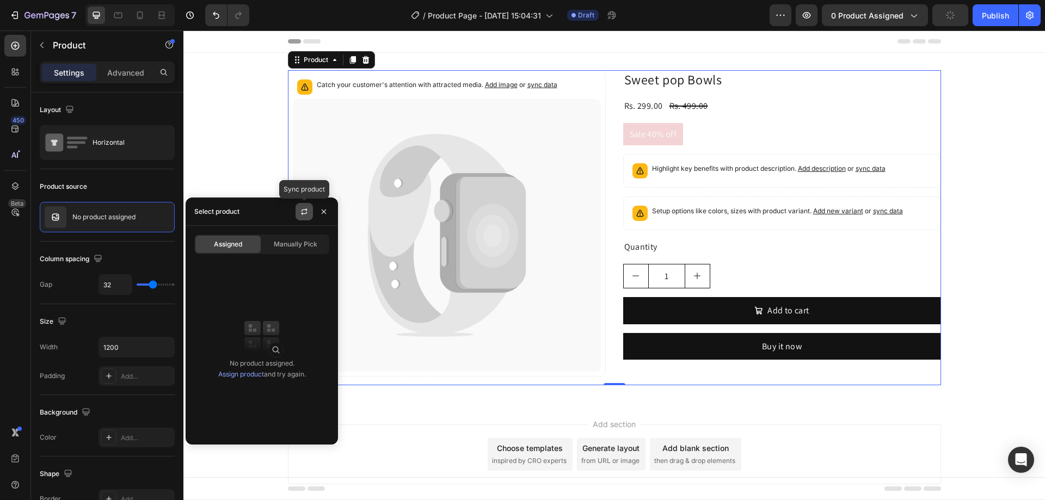
click at [301, 215] on icon "button" at bounding box center [304, 211] width 9 height 9
click at [676, 139] on pre "Sale 40% off" at bounding box center [653, 134] width 60 height 23
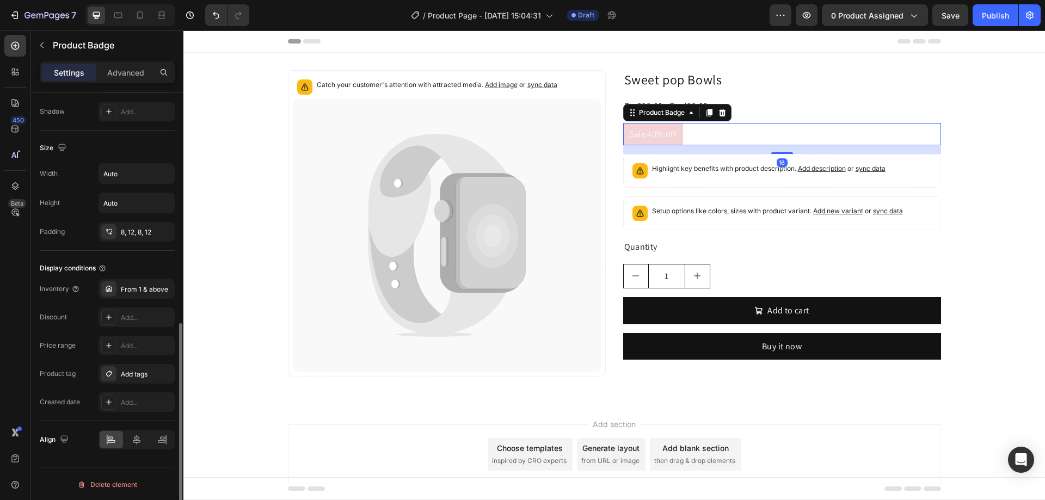
scroll to position [491, 0]
click at [134, 372] on div "Add tags" at bounding box center [137, 373] width 32 height 10
click at [55, 18] on icon "button" at bounding box center [46, 15] width 45 height 9
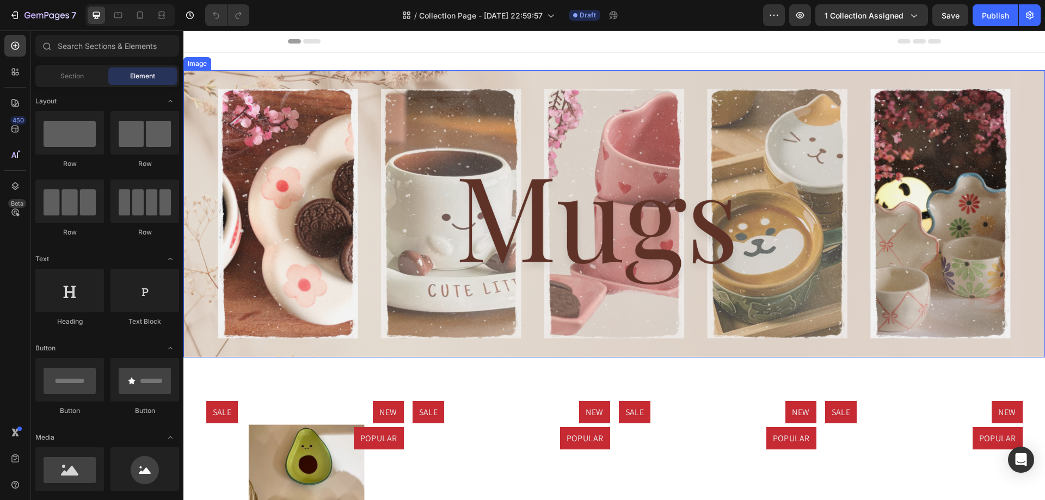
scroll to position [218, 0]
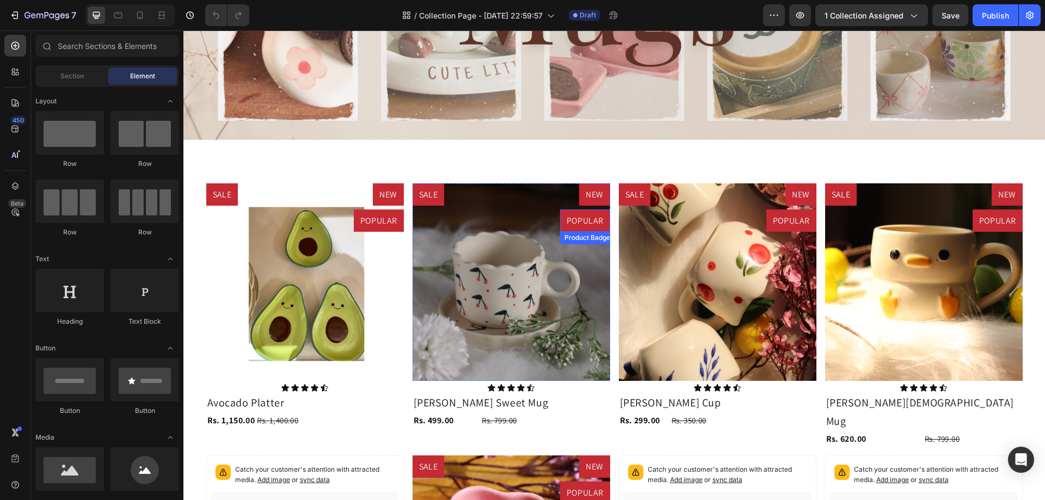
click at [560, 215] on pre "POPULAR" at bounding box center [585, 220] width 50 height 23
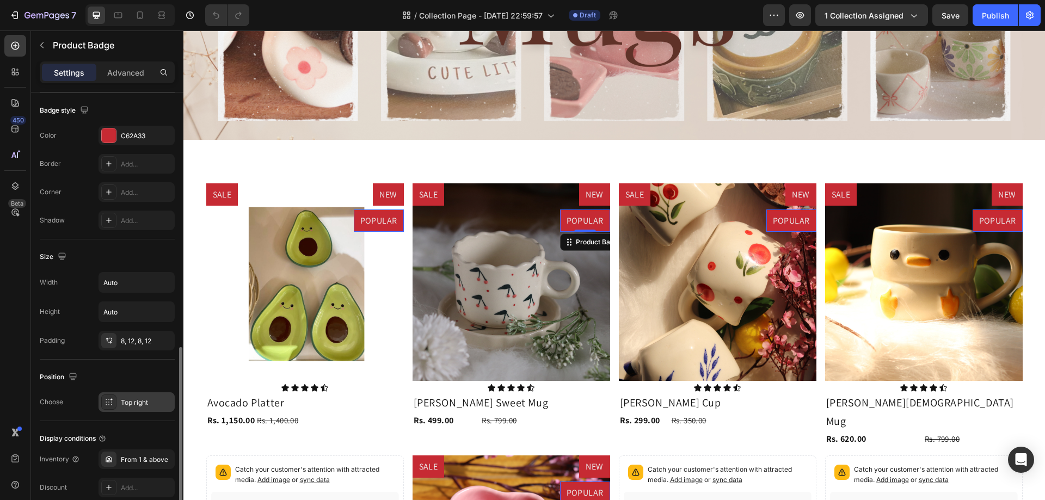
scroll to position [490, 0]
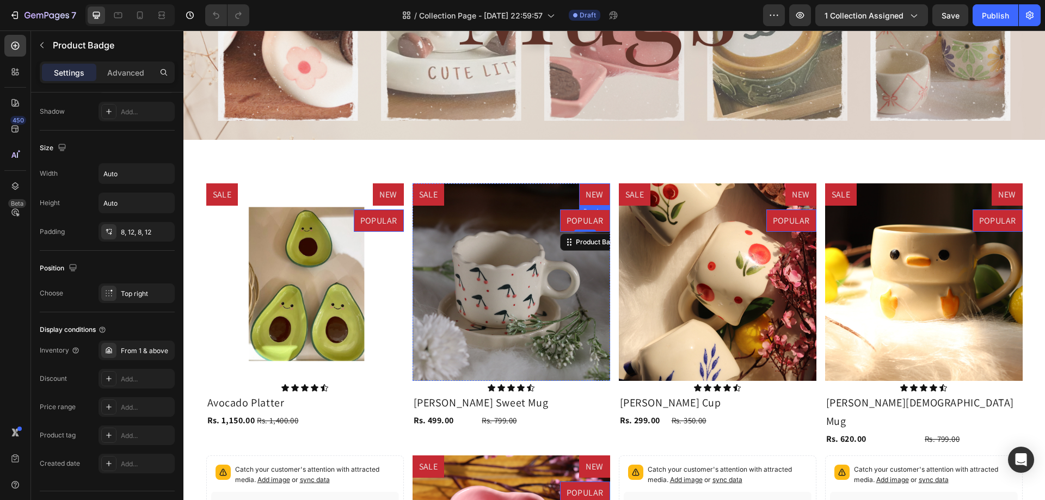
click at [585, 194] on pre "NEW" at bounding box center [594, 194] width 30 height 23
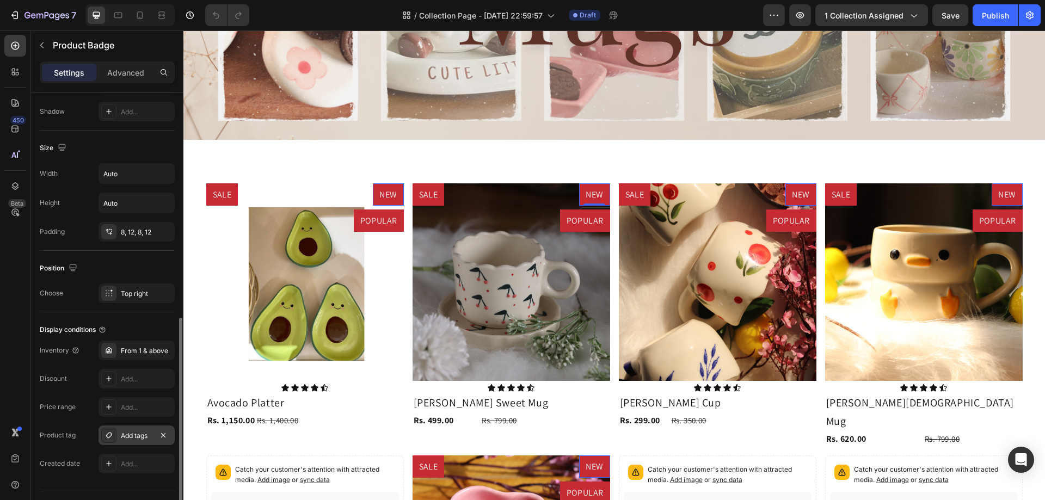
click at [140, 436] on div "Add tags" at bounding box center [137, 436] width 32 height 10
click at [660, 3] on div "7 Version history / Collection Page - Sep 17, 22:59:57 Draft Preview 1 collecti…" at bounding box center [522, 15] width 1045 height 31
click at [57, 13] on icon "button" at bounding box center [46, 15] width 45 height 9
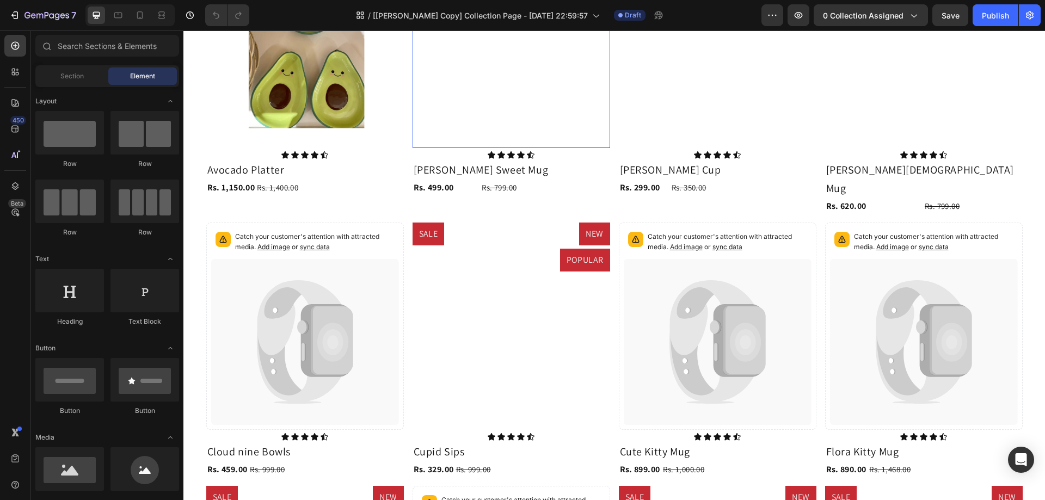
scroll to position [272, 0]
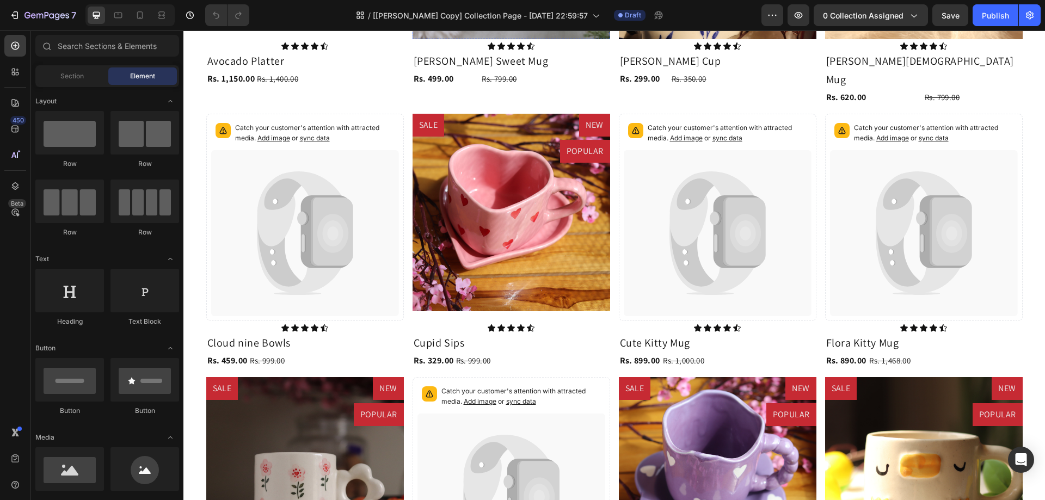
drag, startPoint x: 570, startPoint y: 166, endPoint x: 467, endPoint y: 236, distance: 124.1
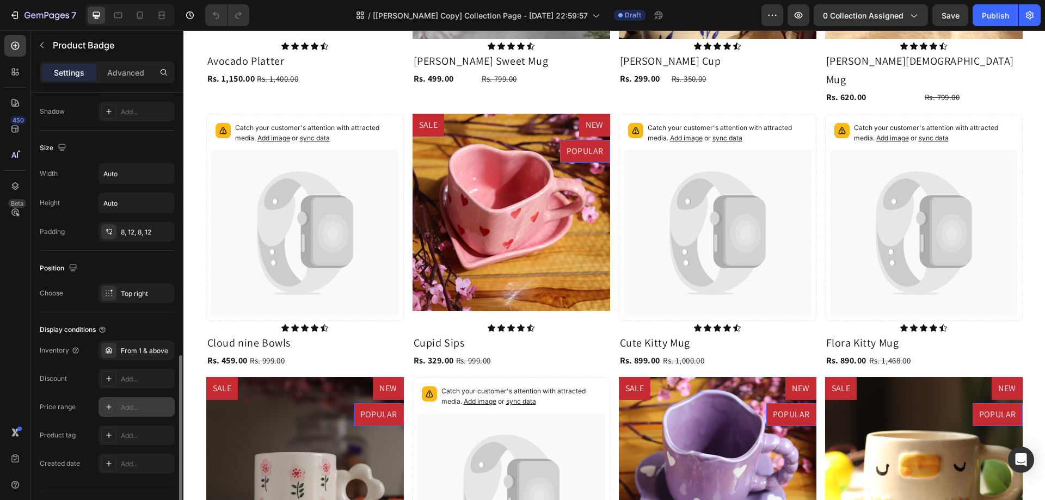
scroll to position [515, 0]
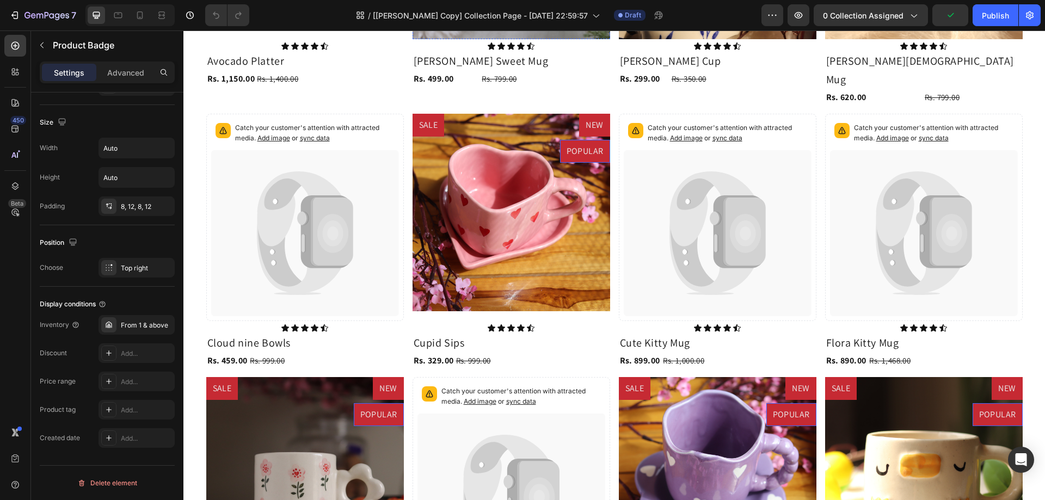
click at [133, 412] on div "Add tags" at bounding box center [137, 410] width 32 height 10
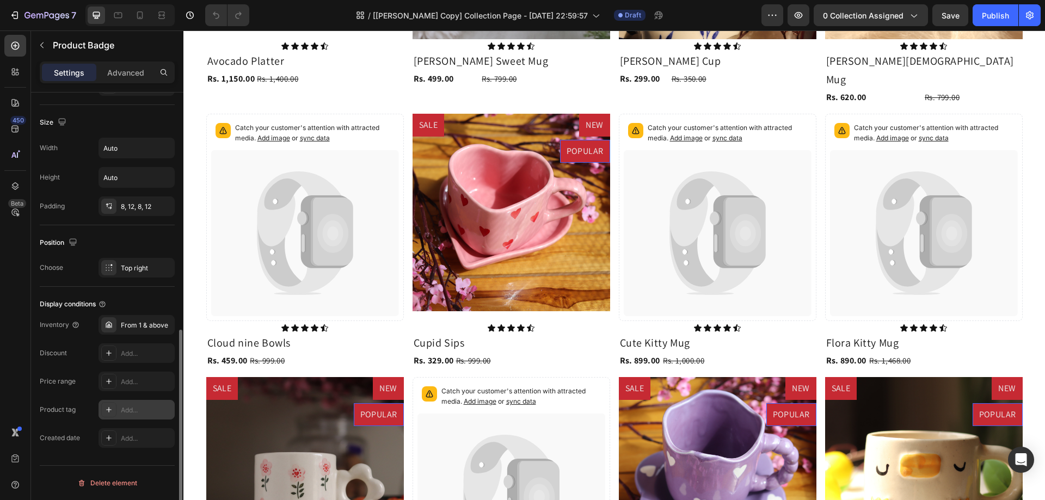
click at [129, 409] on div "Add..." at bounding box center [146, 410] width 51 height 10
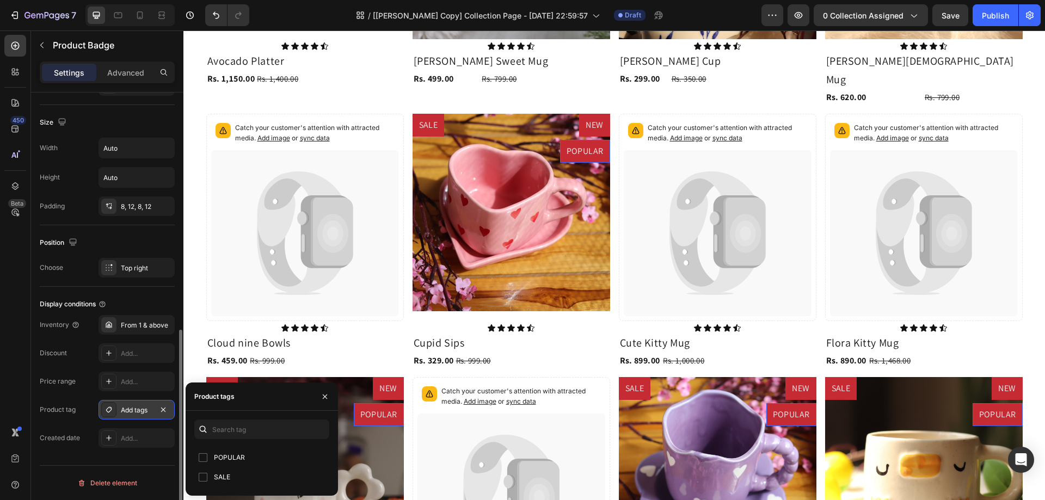
click at [220, 457] on span "POPULAR" at bounding box center [229, 457] width 31 height 13
checkbox input "true"
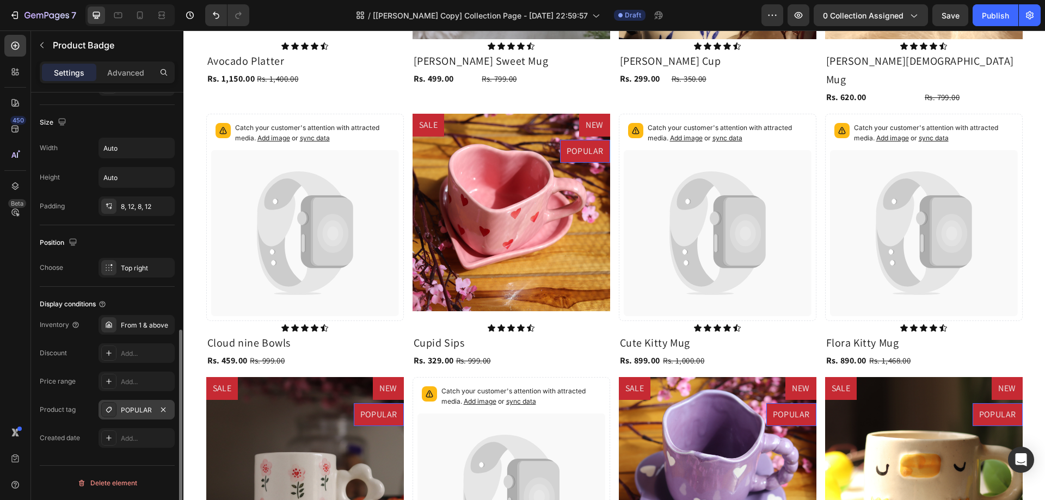
click at [9, 324] on div "450 Beta" at bounding box center [15, 228] width 22 height 387
click at [994, 11] on div "Publish" at bounding box center [995, 15] width 27 height 11
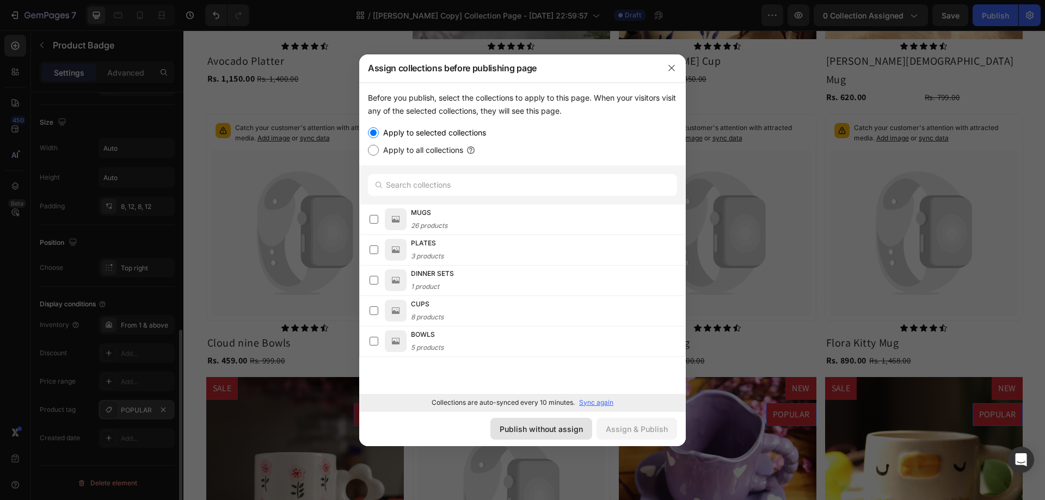
drag, startPoint x: 568, startPoint y: 426, endPoint x: 385, endPoint y: 395, distance: 186.0
click at [568, 426] on div "Publish without assign" at bounding box center [541, 428] width 83 height 11
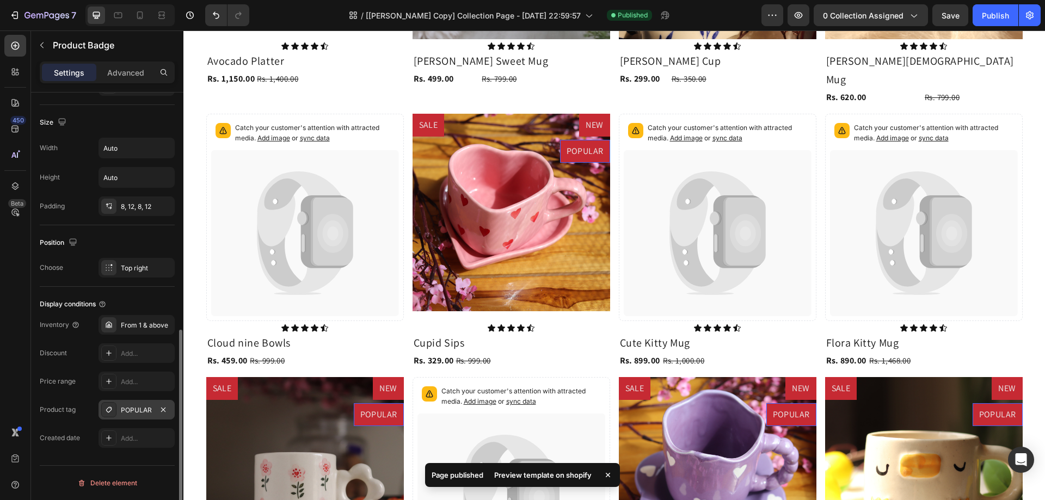
click at [562, 472] on div "Preview template on shopify" at bounding box center [543, 474] width 110 height 15
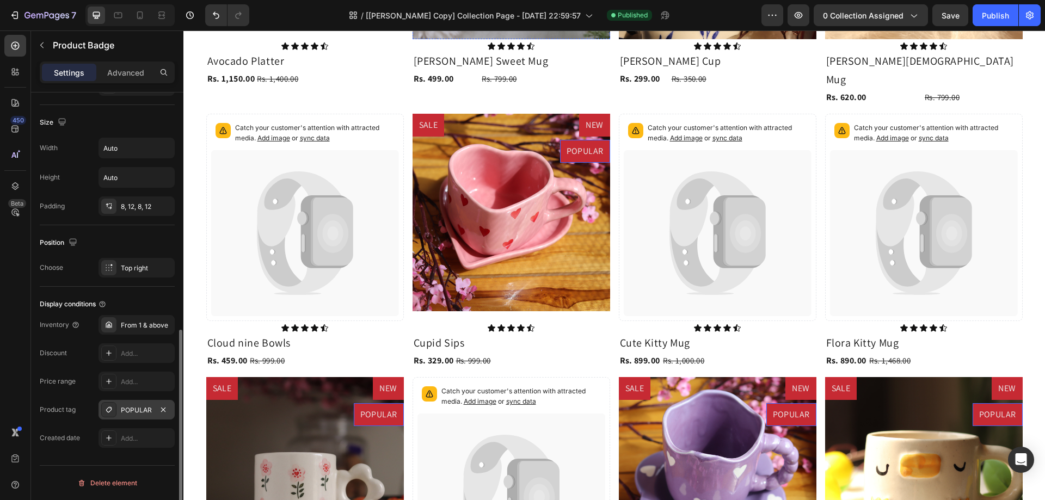
click at [135, 410] on div "Add tags" at bounding box center [137, 410] width 32 height 10
click at [7, 369] on div "450 Beta" at bounding box center [15, 228] width 22 height 387
click at [164, 411] on icon "button" at bounding box center [163, 409] width 4 height 4
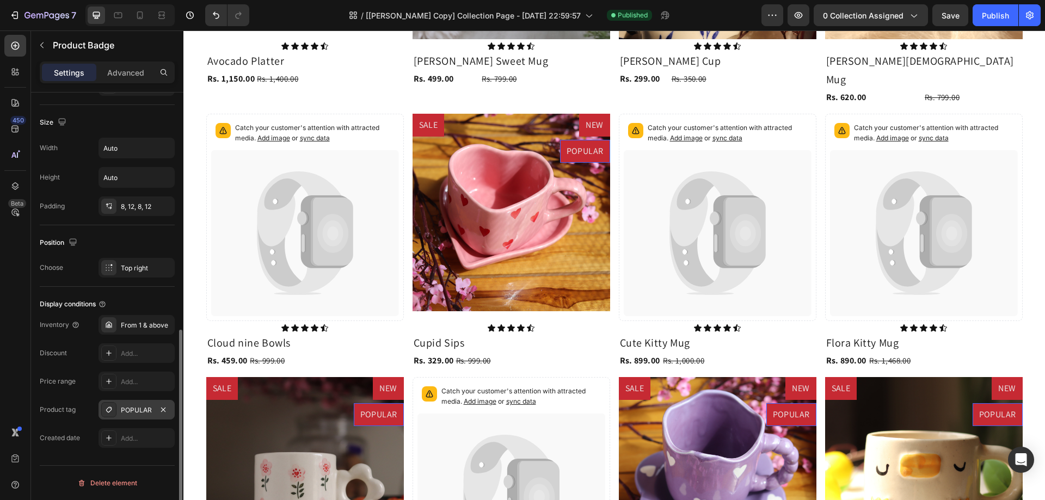
click at [147, 411] on div "POPULAR" at bounding box center [137, 410] width 32 height 10
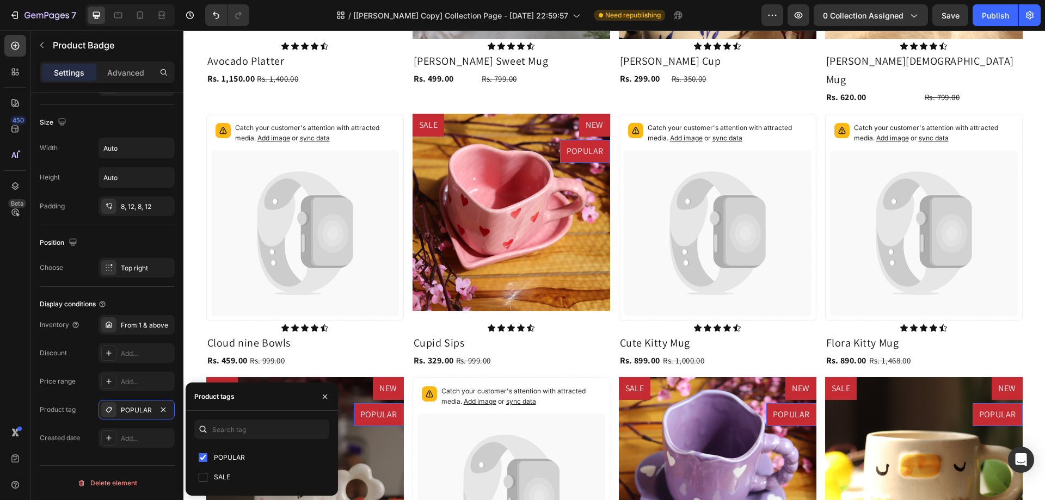
click at [712, 10] on div "/ [Tina GemPages Copy] Collection Page - Sep 17, 22:59:57 Need republishing" at bounding box center [509, 15] width 503 height 22
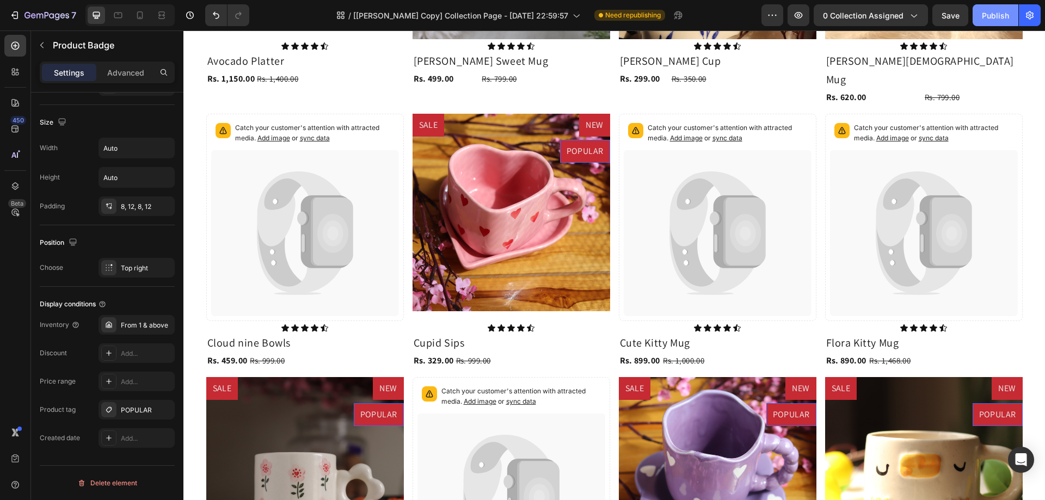
click at [997, 11] on div "Publish" at bounding box center [995, 15] width 27 height 11
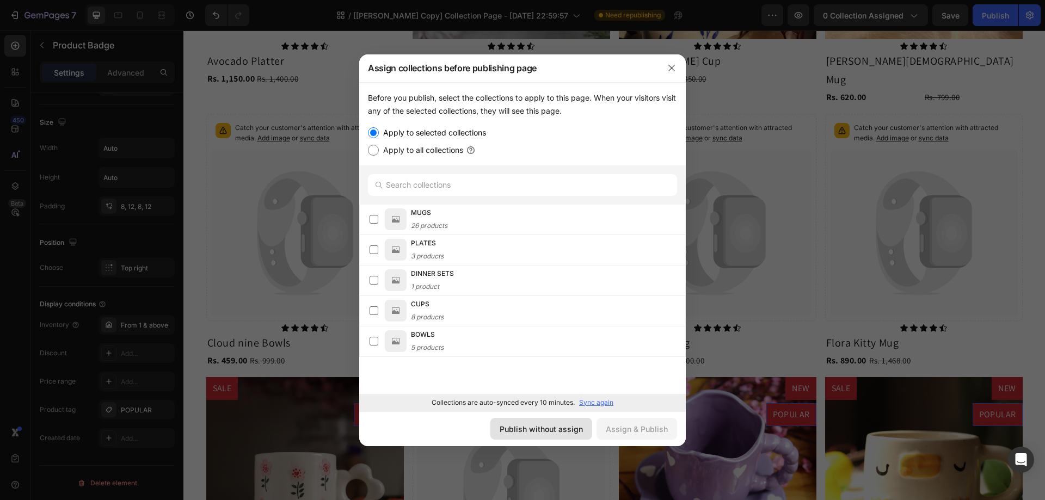
click at [576, 427] on div "Publish without assign" at bounding box center [541, 428] width 83 height 11
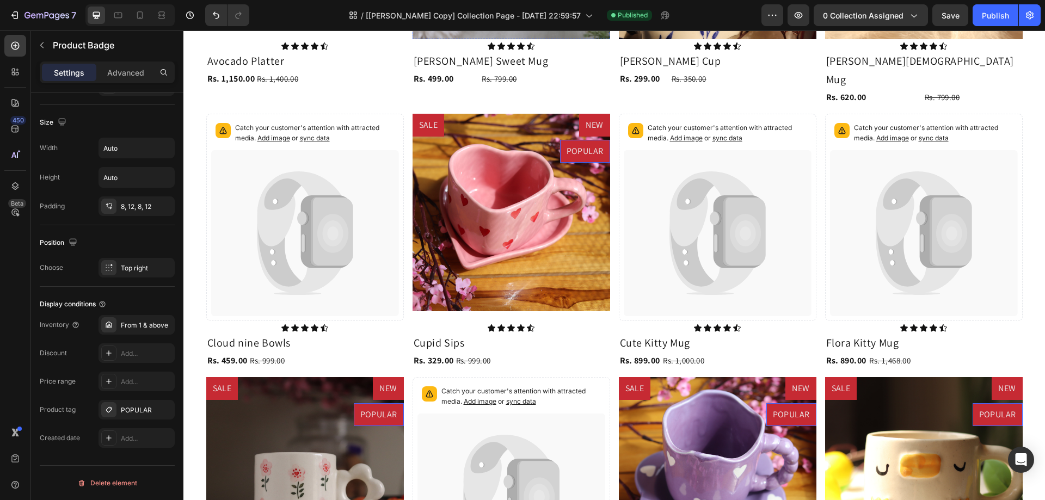
click at [132, 411] on div "Add..." at bounding box center [146, 410] width 51 height 10
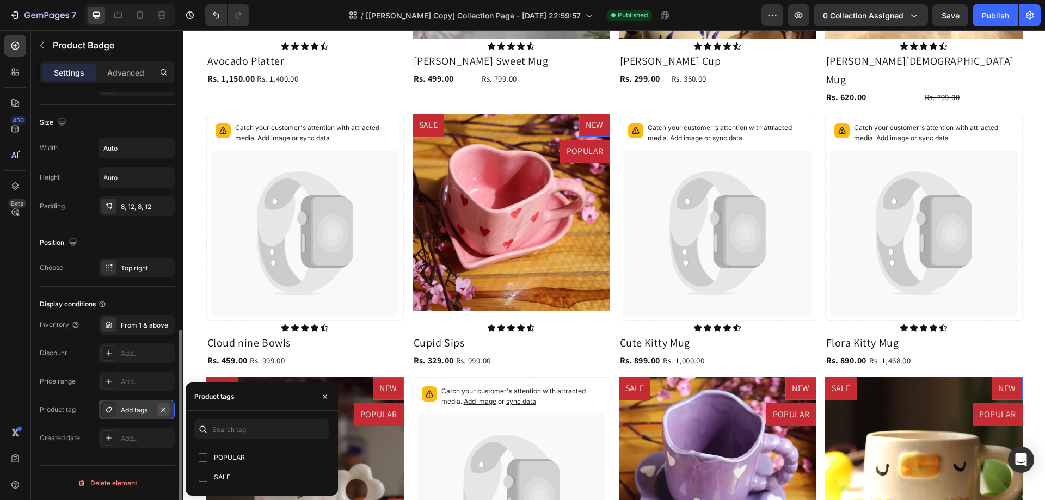
click at [157, 409] on button "button" at bounding box center [163, 409] width 13 height 13
